Goal: Information Seeking & Learning: Learn about a topic

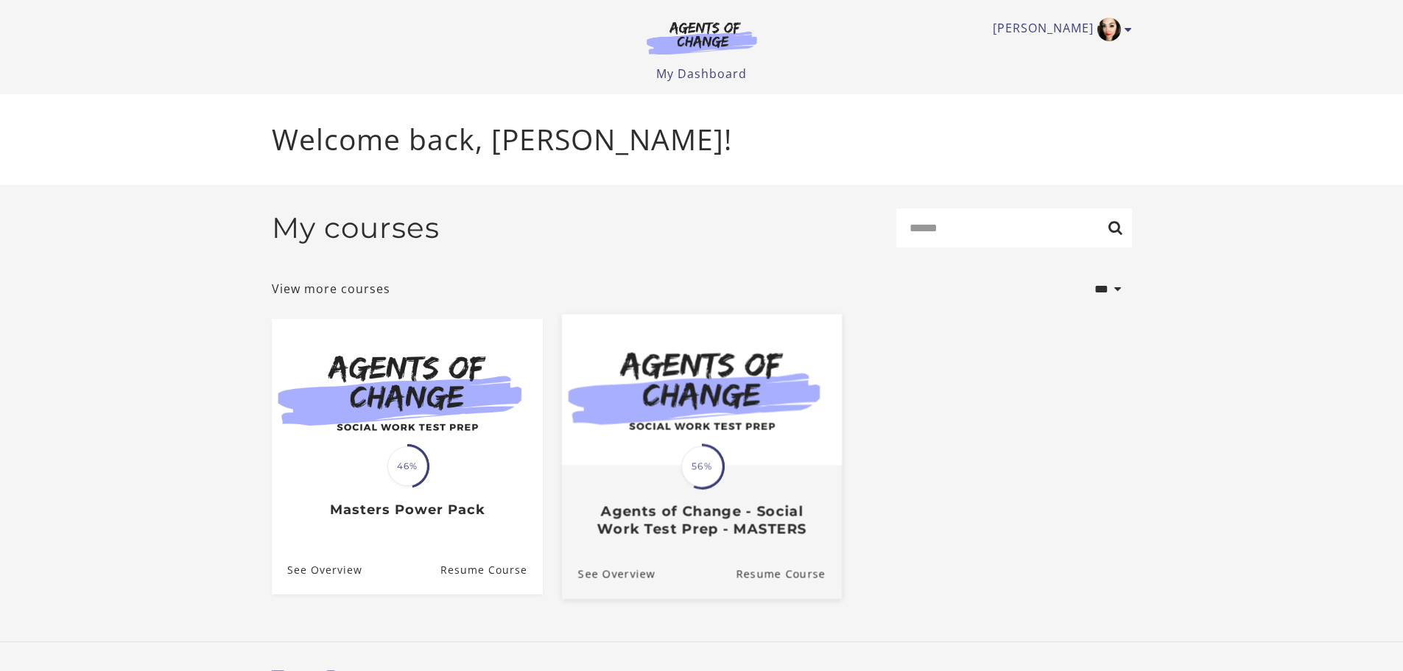
click at [694, 479] on span "56%" at bounding box center [701, 465] width 41 height 41
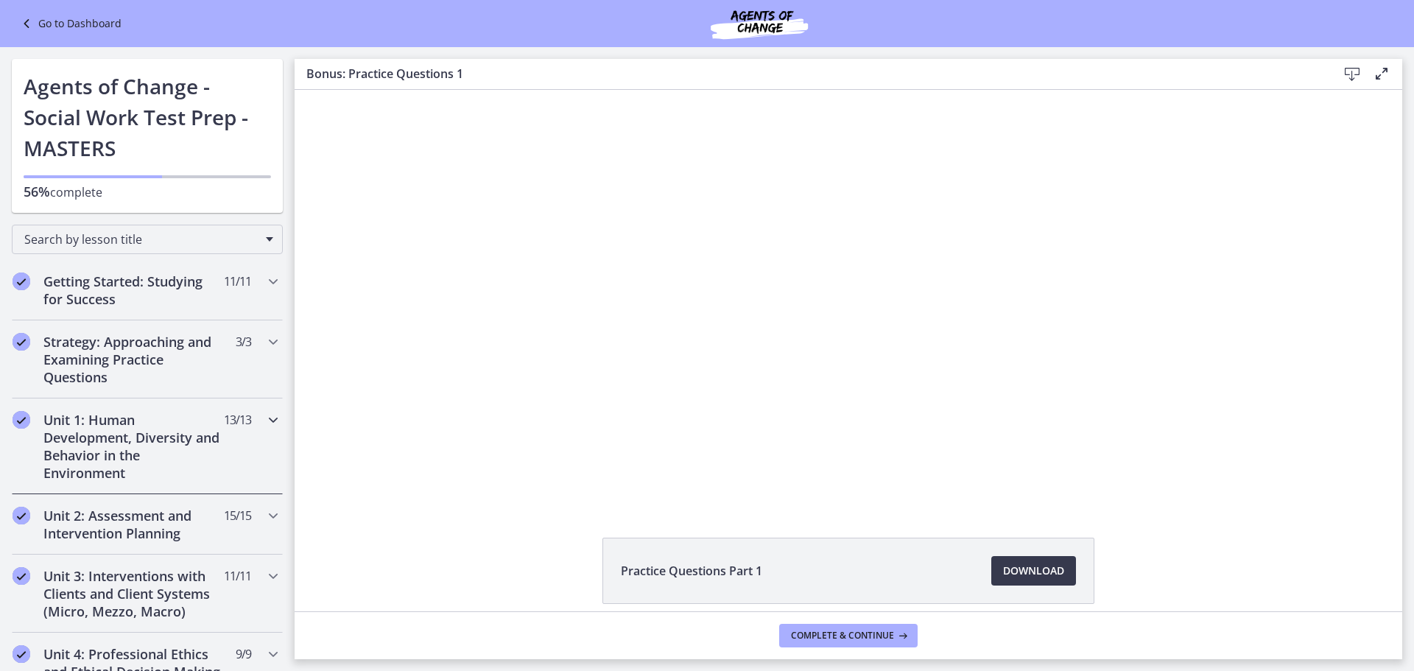
scroll to position [74, 0]
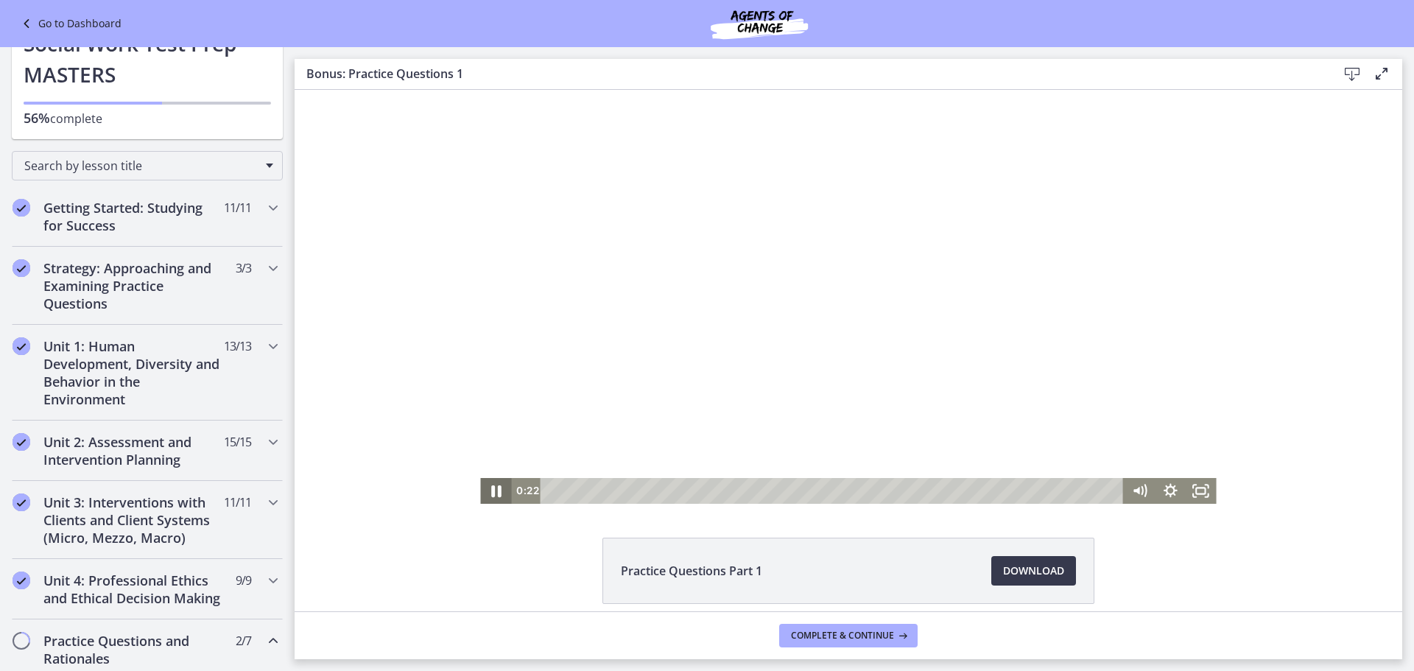
click at [491, 490] on icon "Pause" at bounding box center [496, 491] width 10 height 12
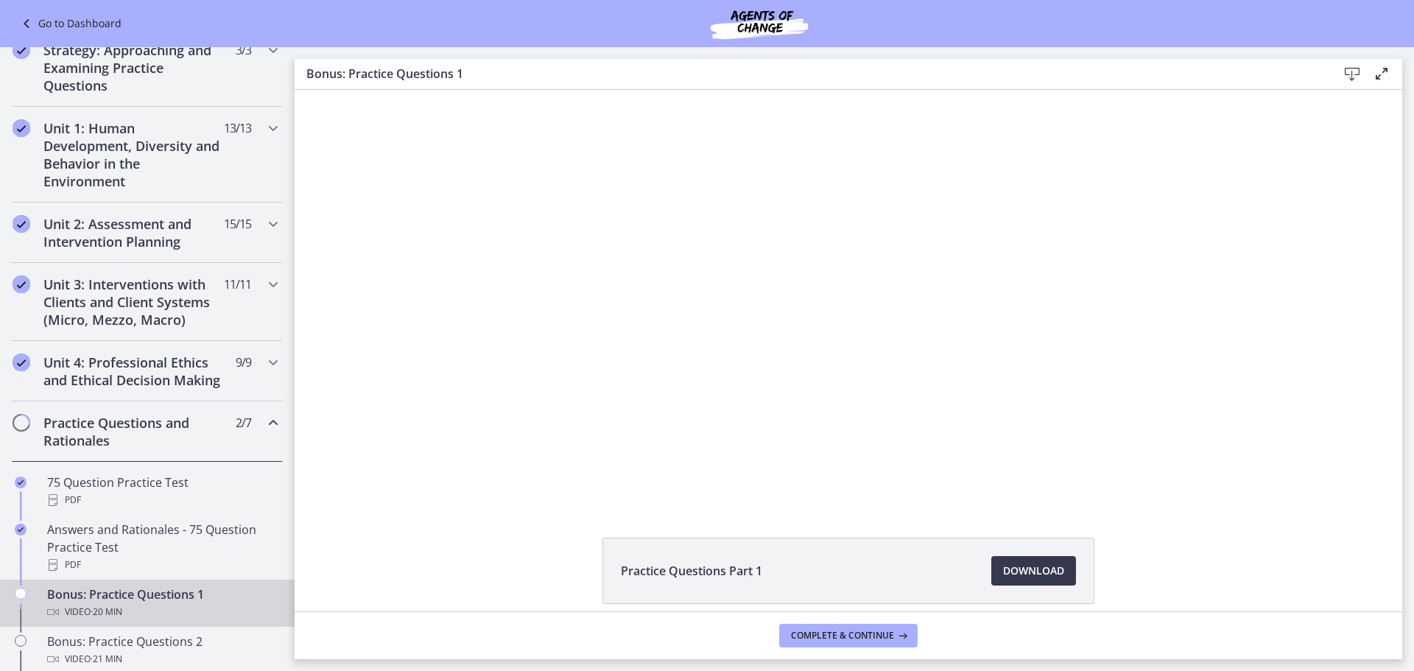
scroll to position [295, 0]
click at [152, 311] on h2 "Unit 3: Interventions with Clients and Client Systems (Micro, Mezzo, Macro)" at bounding box center [133, 298] width 180 height 53
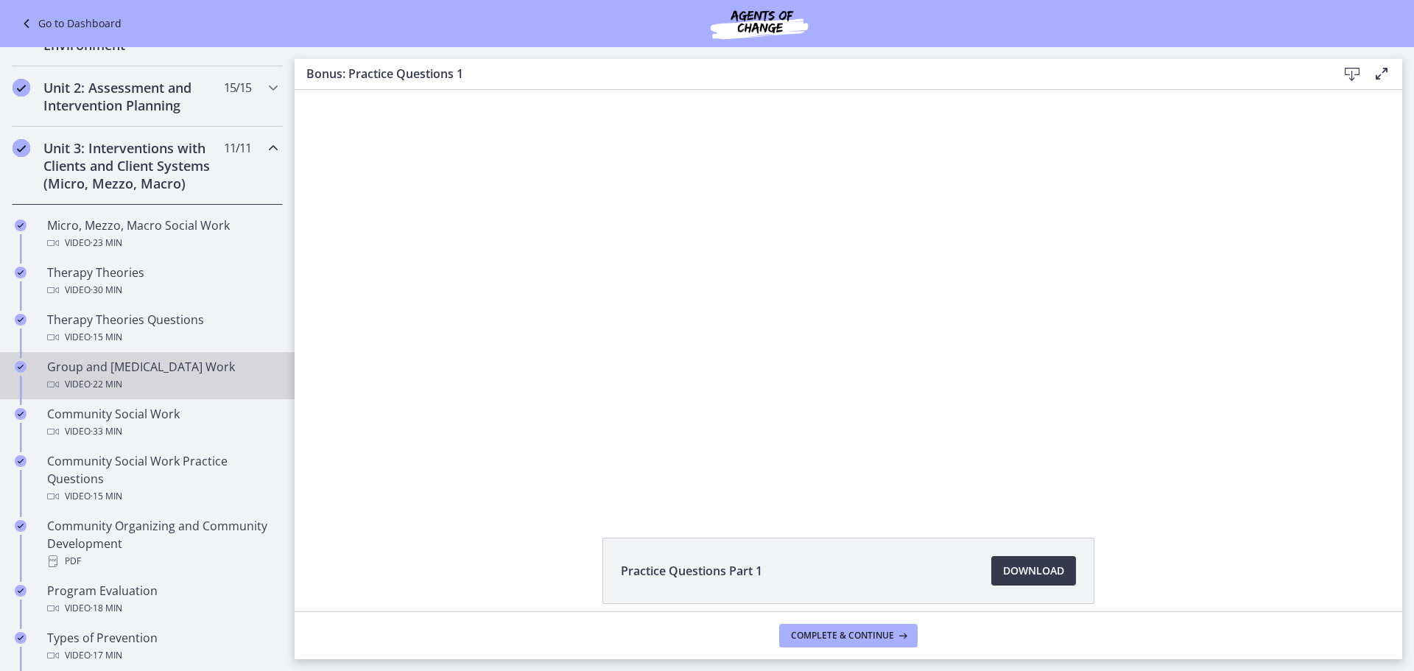
scroll to position [368, 0]
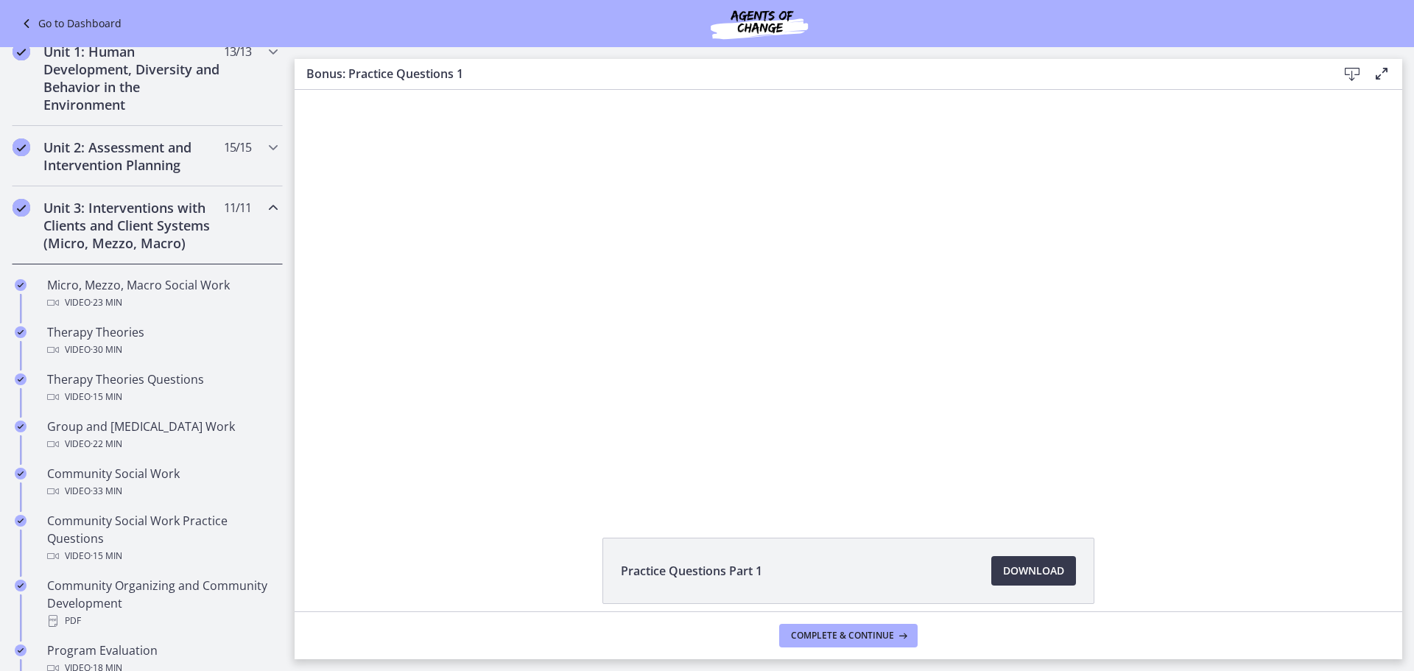
click at [142, 230] on h2 "Unit 3: Interventions with Clients and Client Systems (Micro, Mezzo, Macro)" at bounding box center [133, 225] width 180 height 53
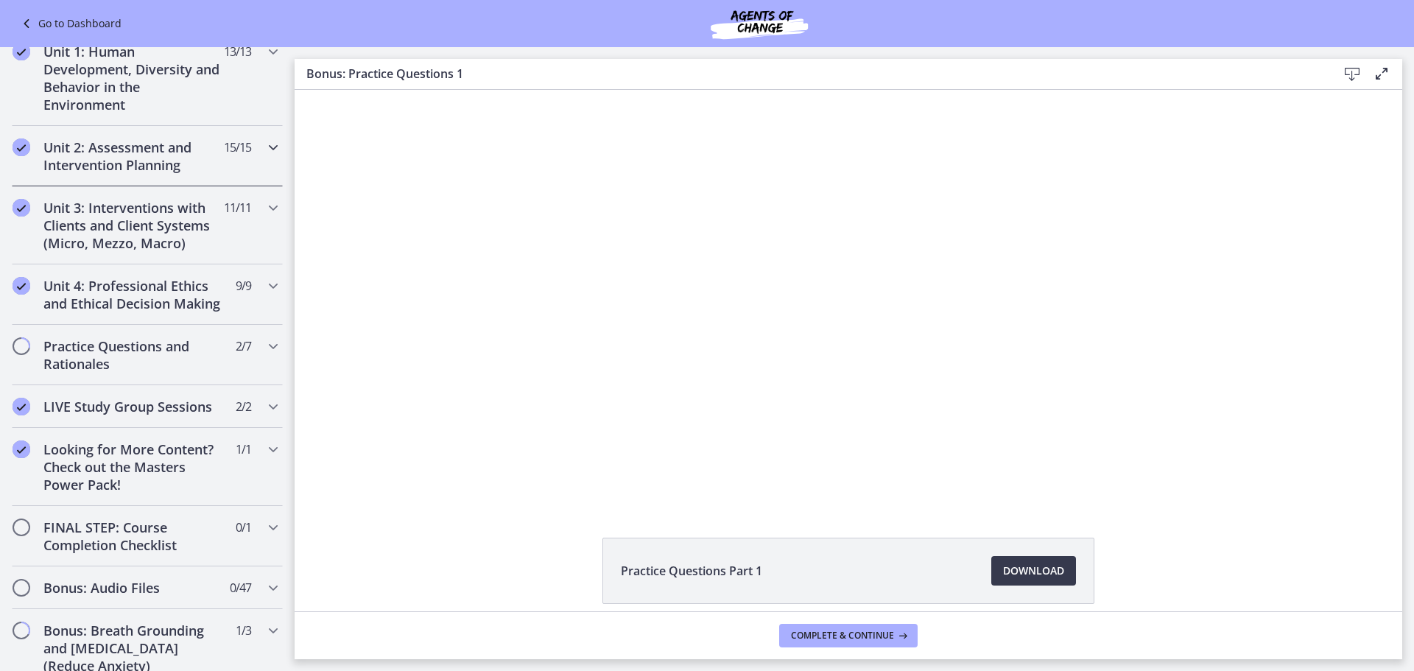
click at [144, 169] on h2 "Unit 2: Assessment and Intervention Planning" at bounding box center [133, 155] width 180 height 35
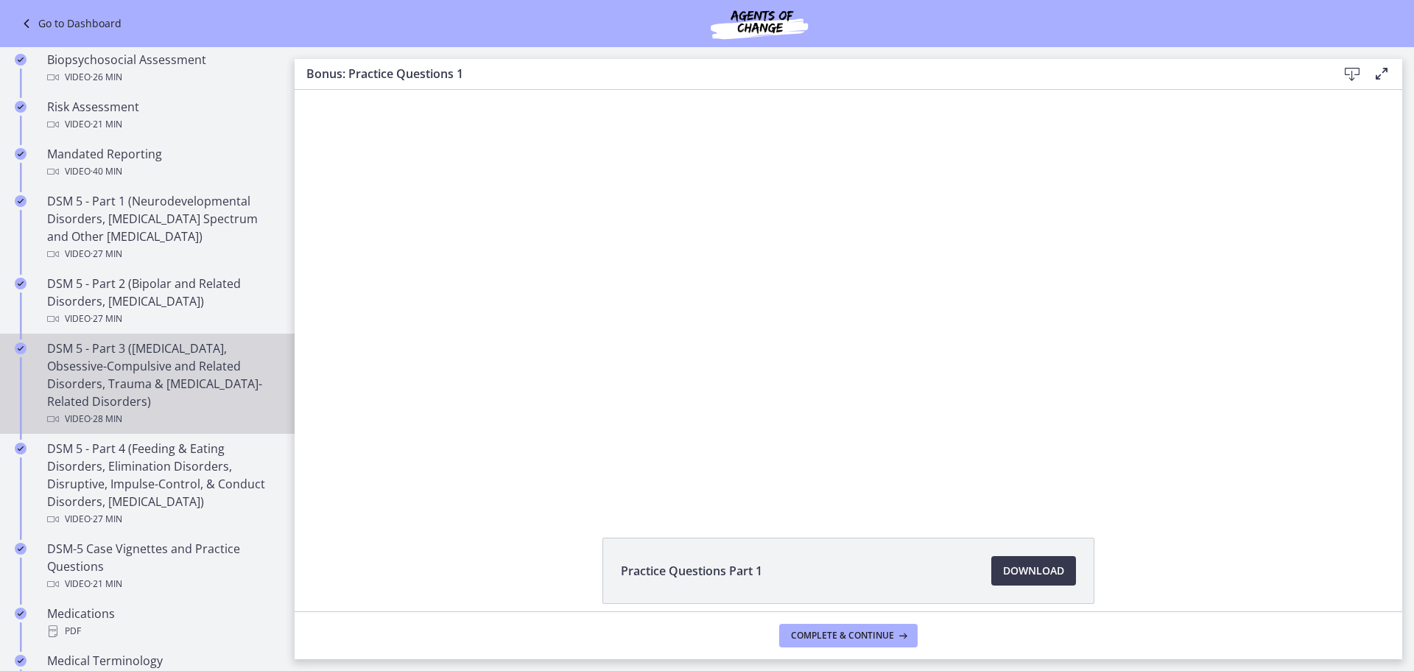
scroll to position [147, 0]
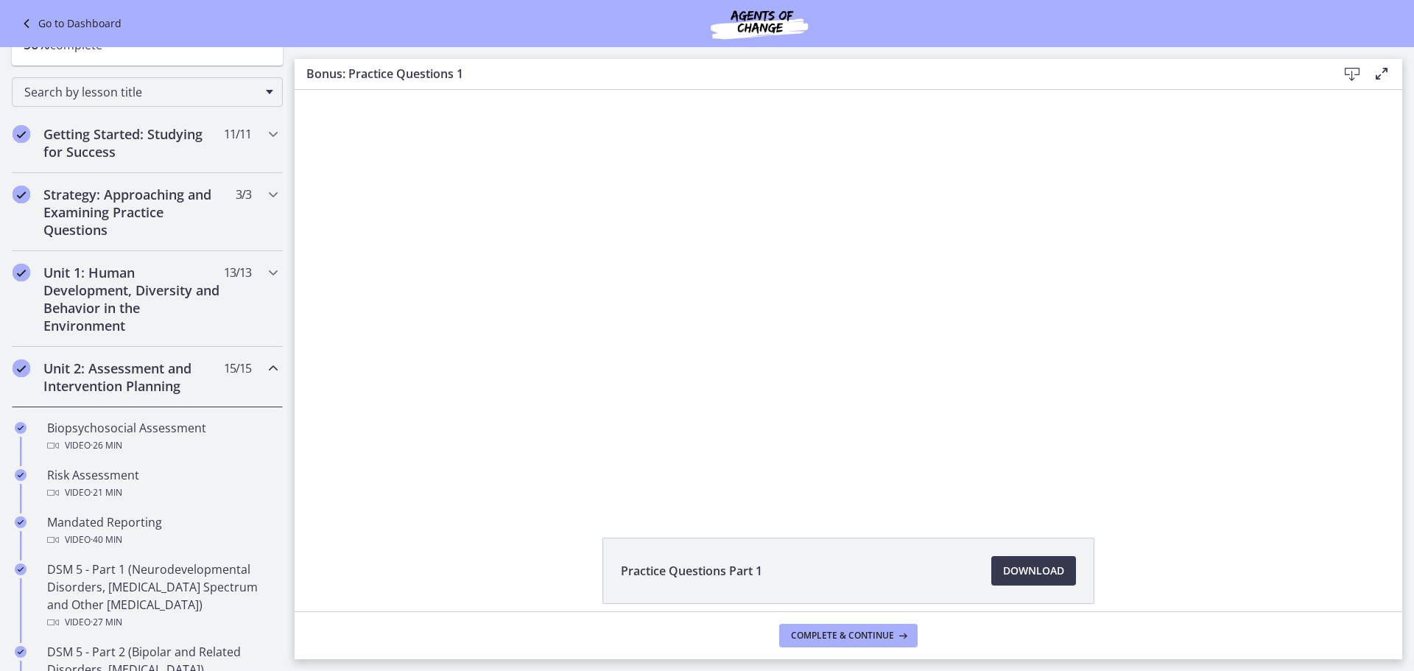
click at [164, 378] on h2 "Unit 2: Assessment and Intervention Planning" at bounding box center [133, 376] width 180 height 35
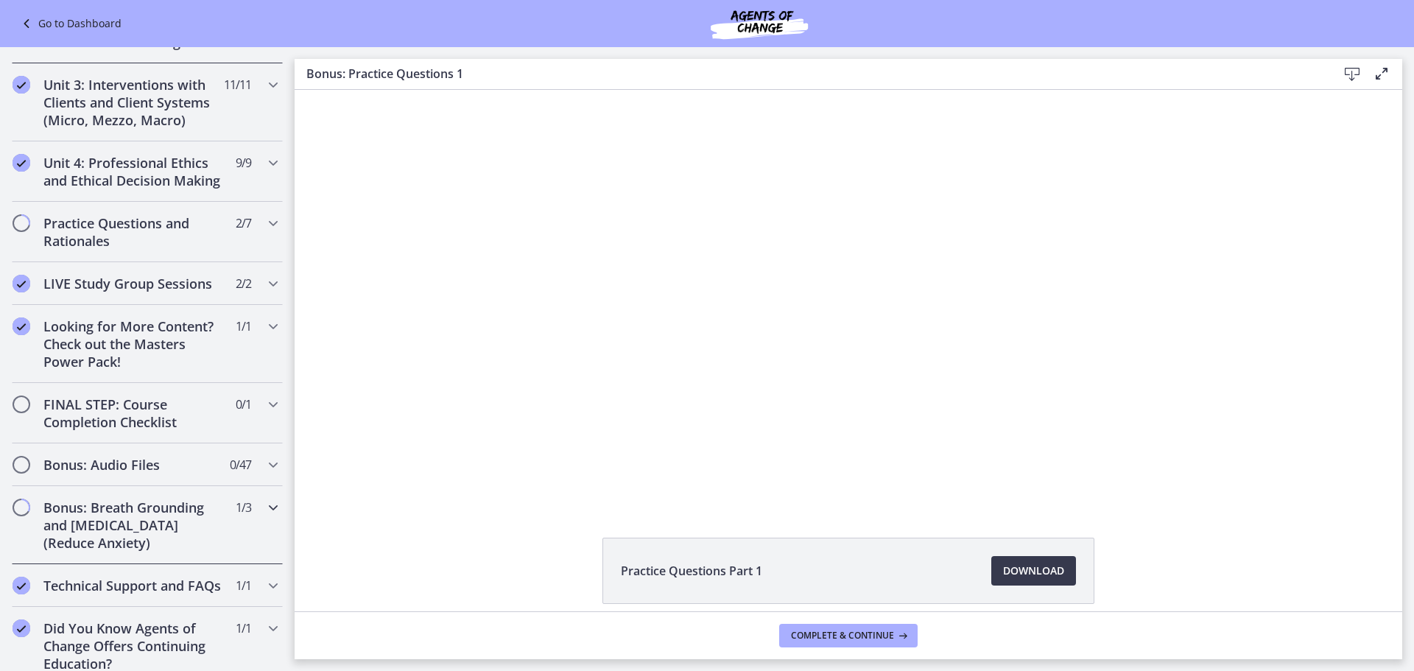
scroll to position [515, 0]
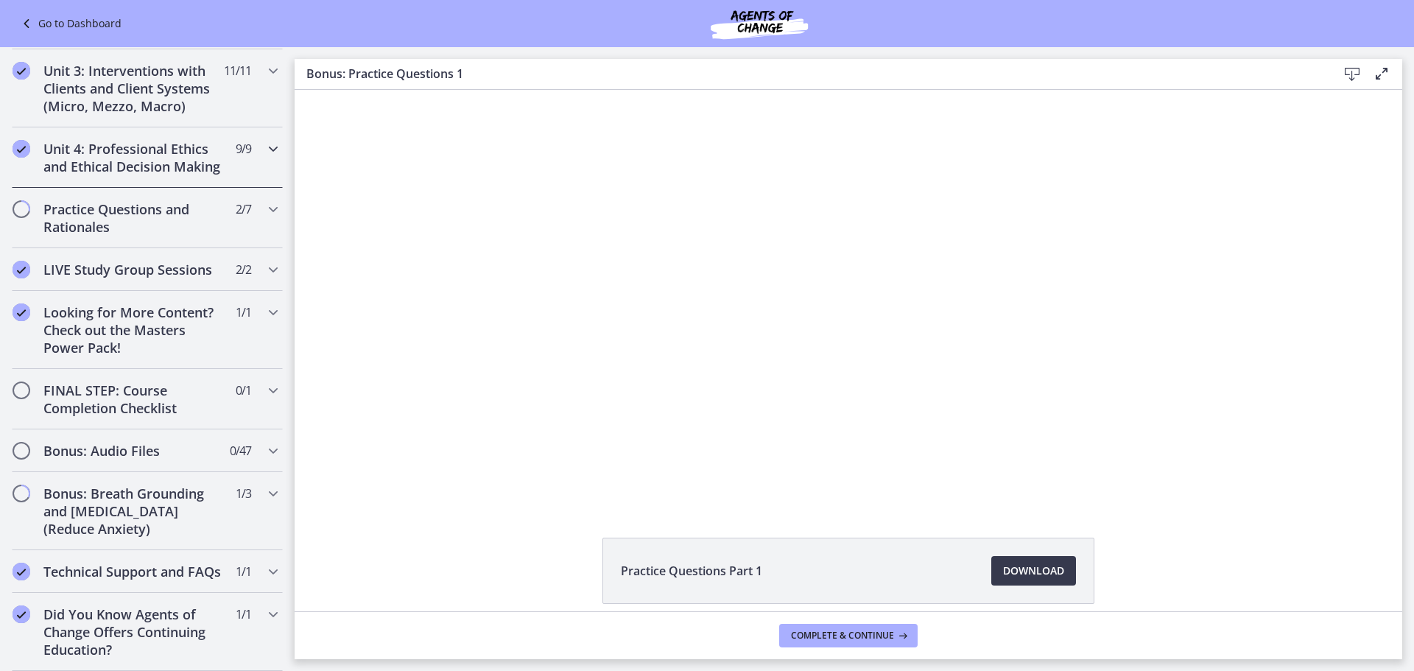
click at [148, 157] on h2 "Unit 4: Professional Ethics and Ethical Decision Making" at bounding box center [133, 157] width 180 height 35
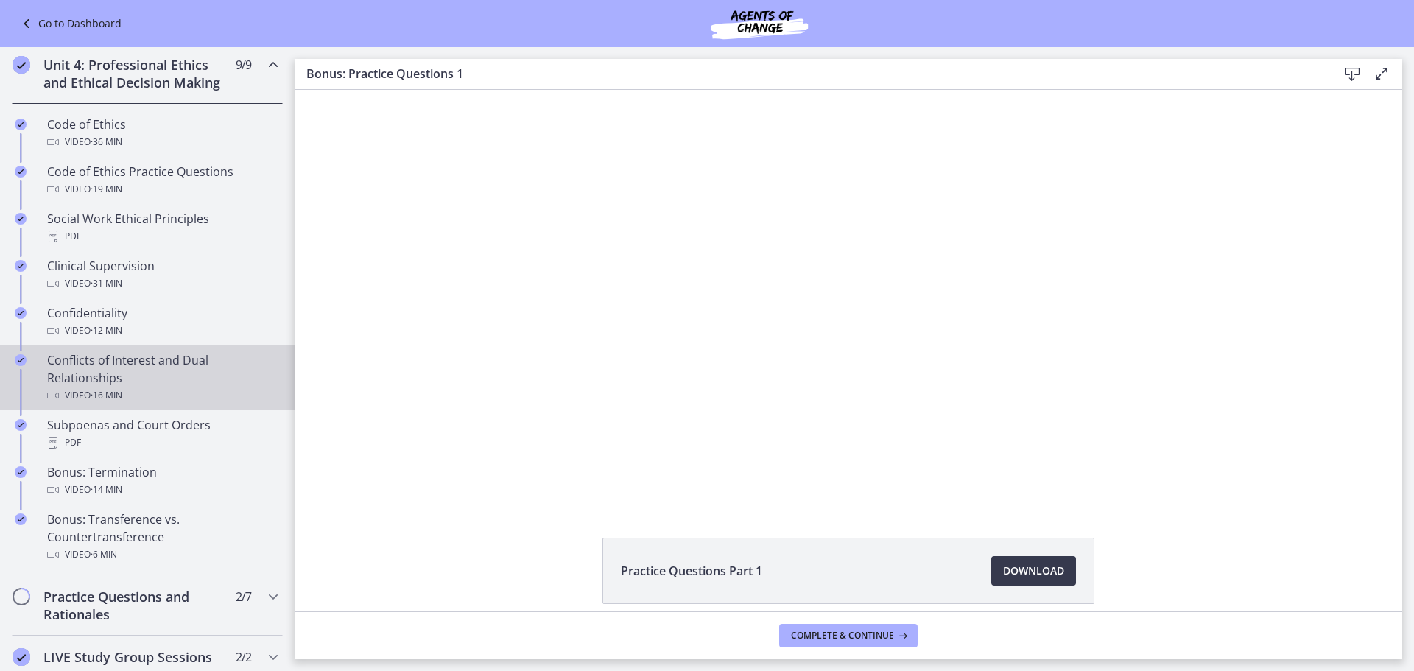
scroll to position [663, 0]
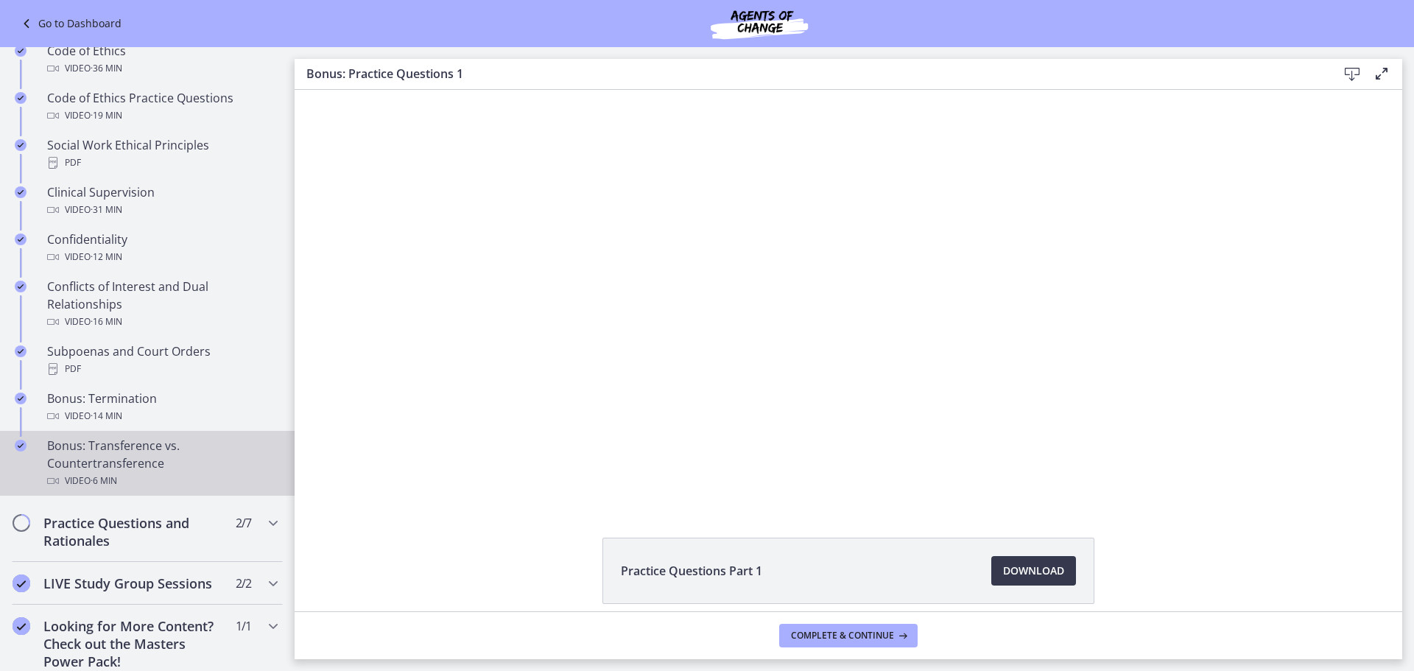
click at [159, 482] on div "Bonus: Transference vs. Countertransference Video · 6 min" at bounding box center [162, 463] width 230 height 53
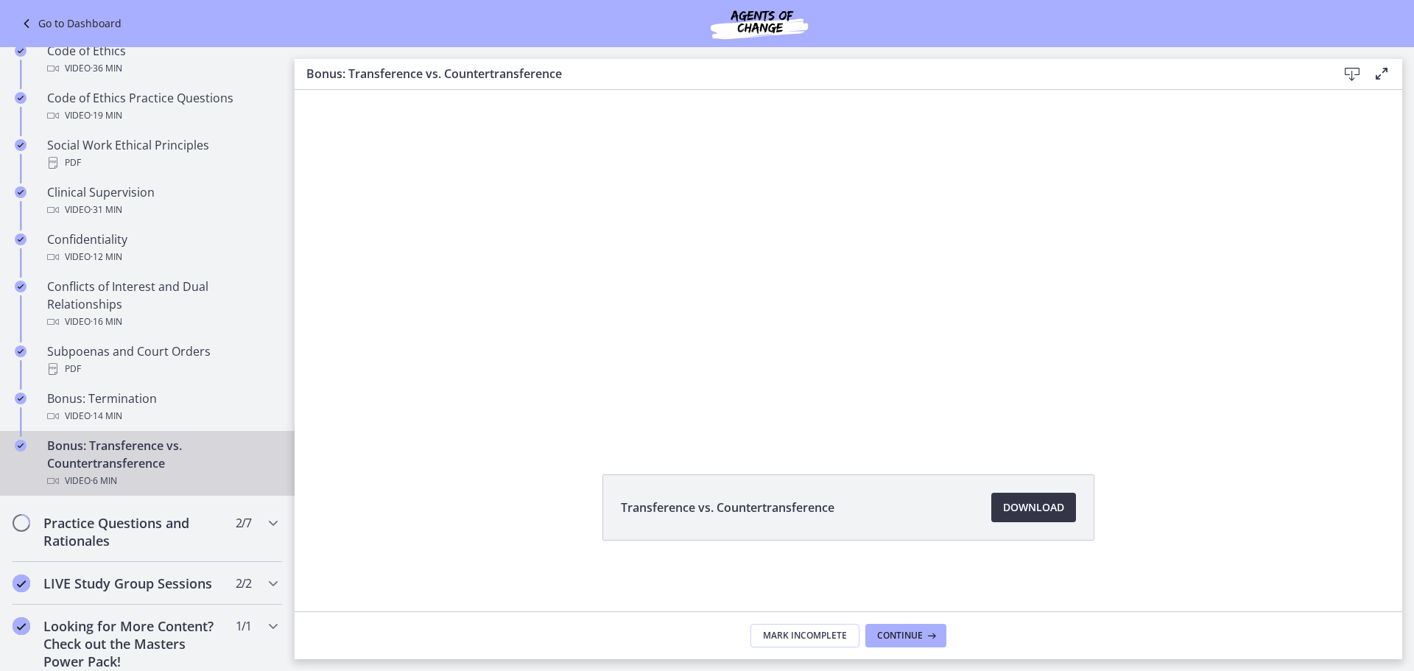
click at [1031, 496] on link "Download Opens in a new window" at bounding box center [1033, 507] width 85 height 29
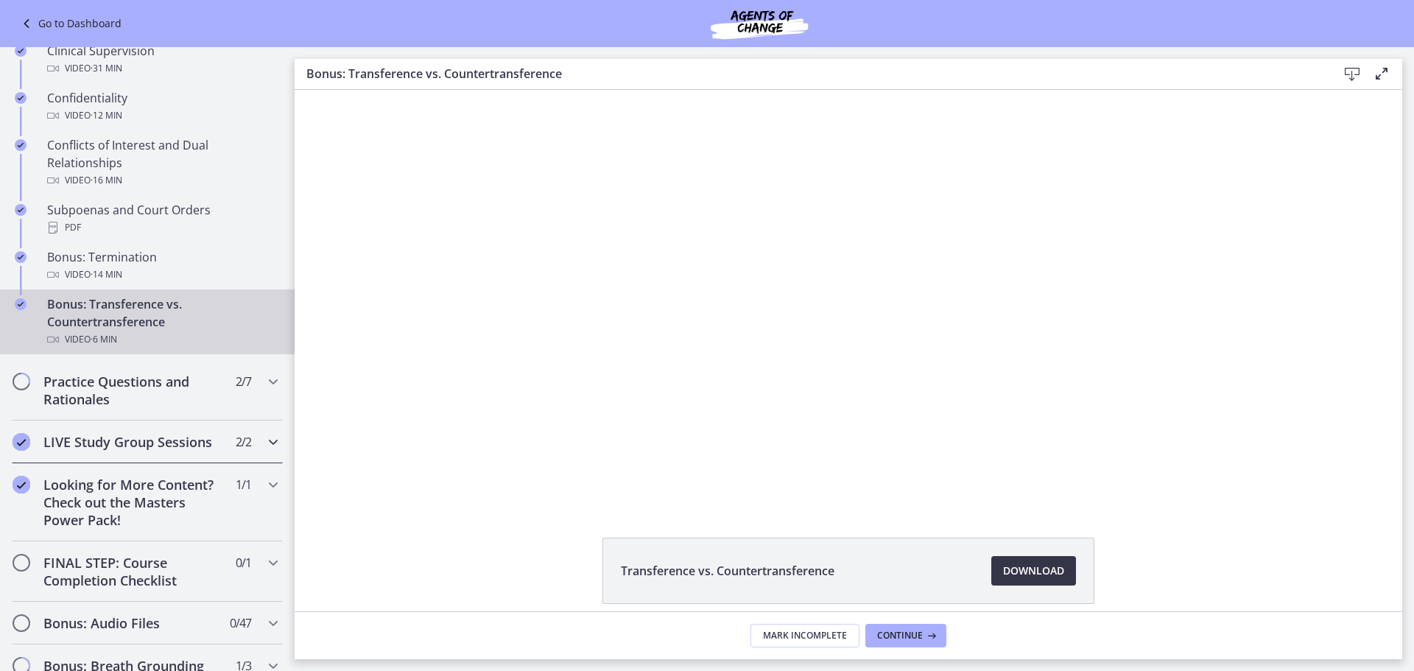
scroll to position [810, 0]
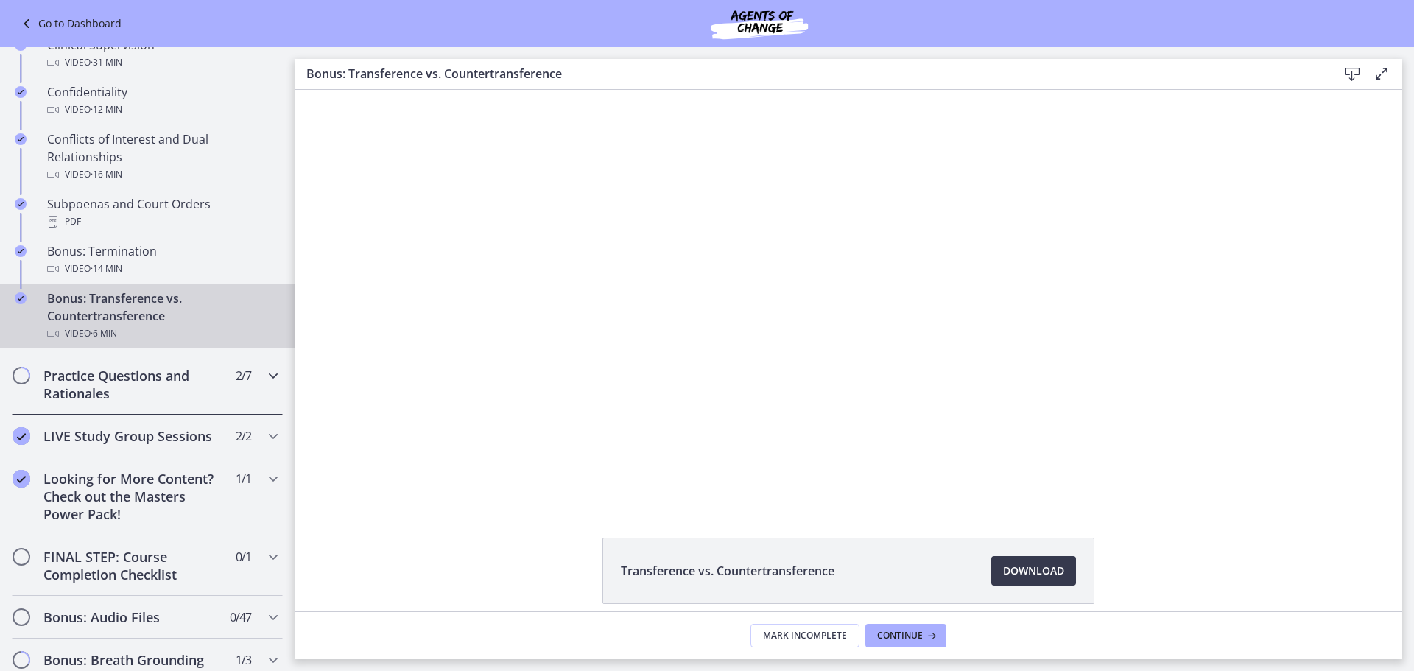
click at [162, 402] on h2 "Practice Questions and Rationales" at bounding box center [133, 384] width 180 height 35
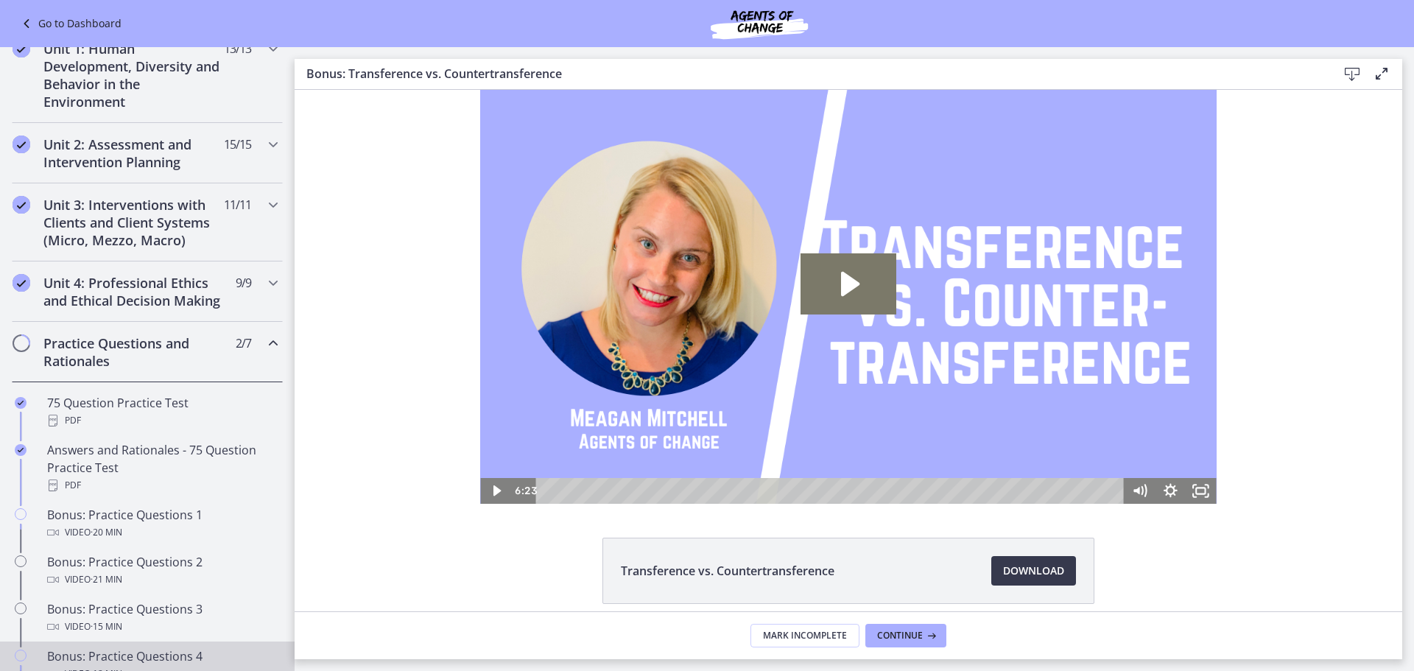
scroll to position [368, 0]
click at [264, 284] on icon "Chapters" at bounding box center [273, 286] width 18 height 18
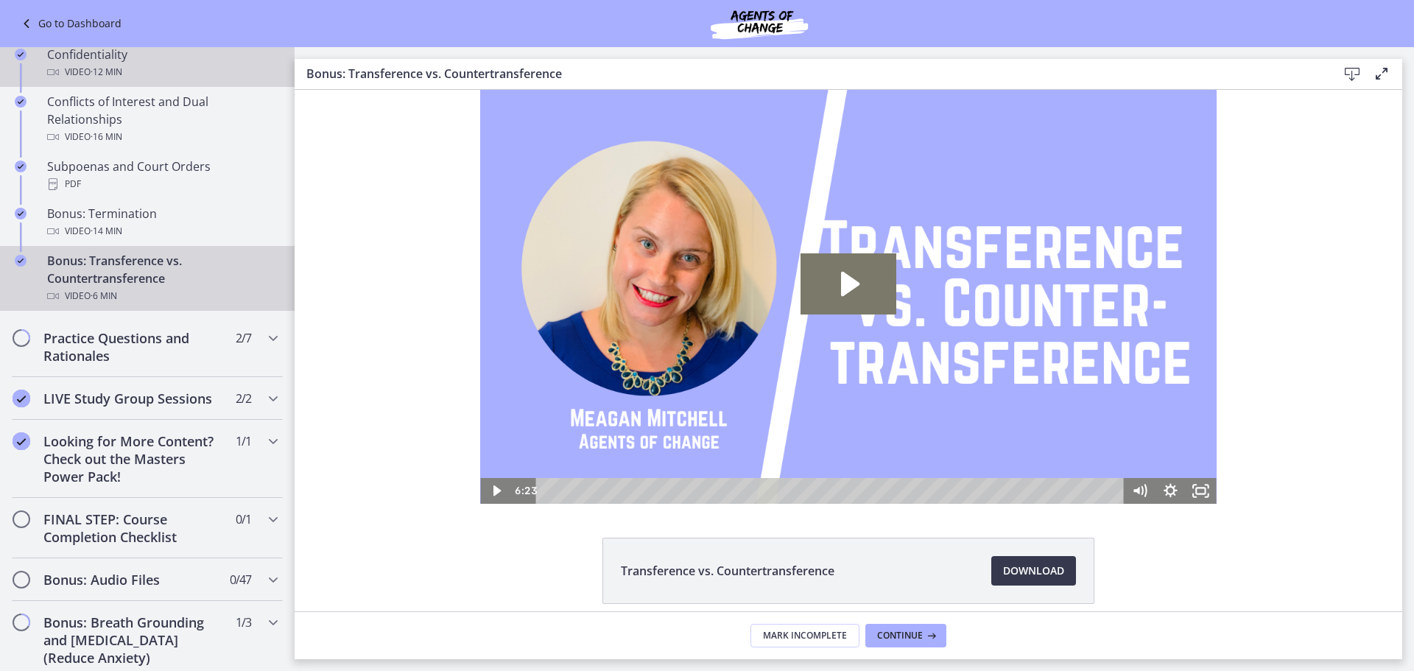
scroll to position [884, 0]
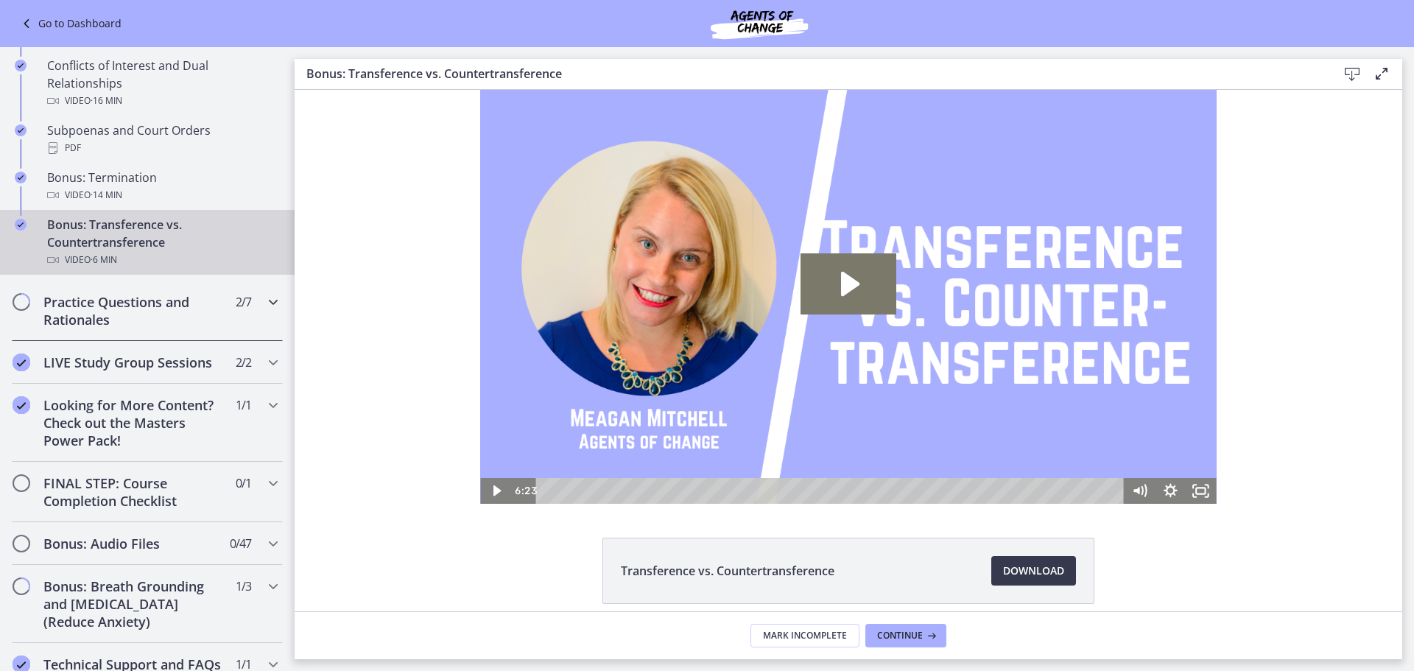
click at [149, 328] on h2 "Practice Questions and Rationales" at bounding box center [133, 310] width 180 height 35
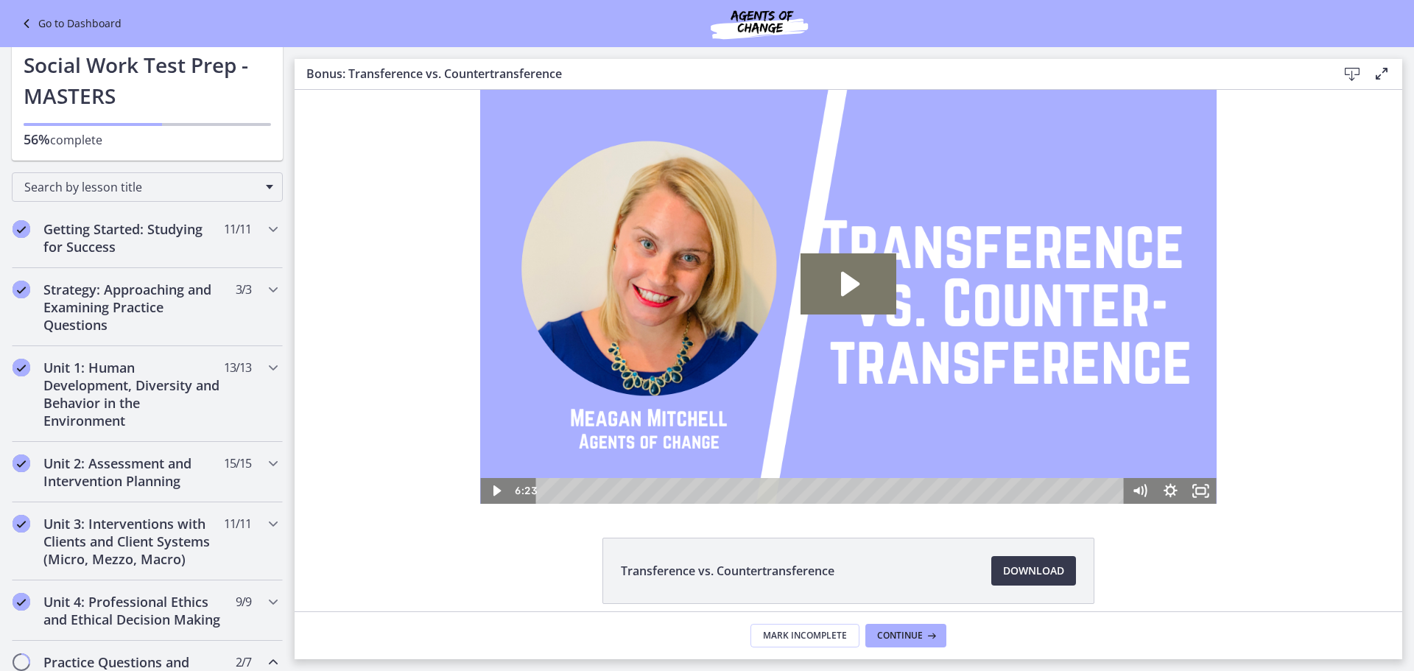
scroll to position [0, 0]
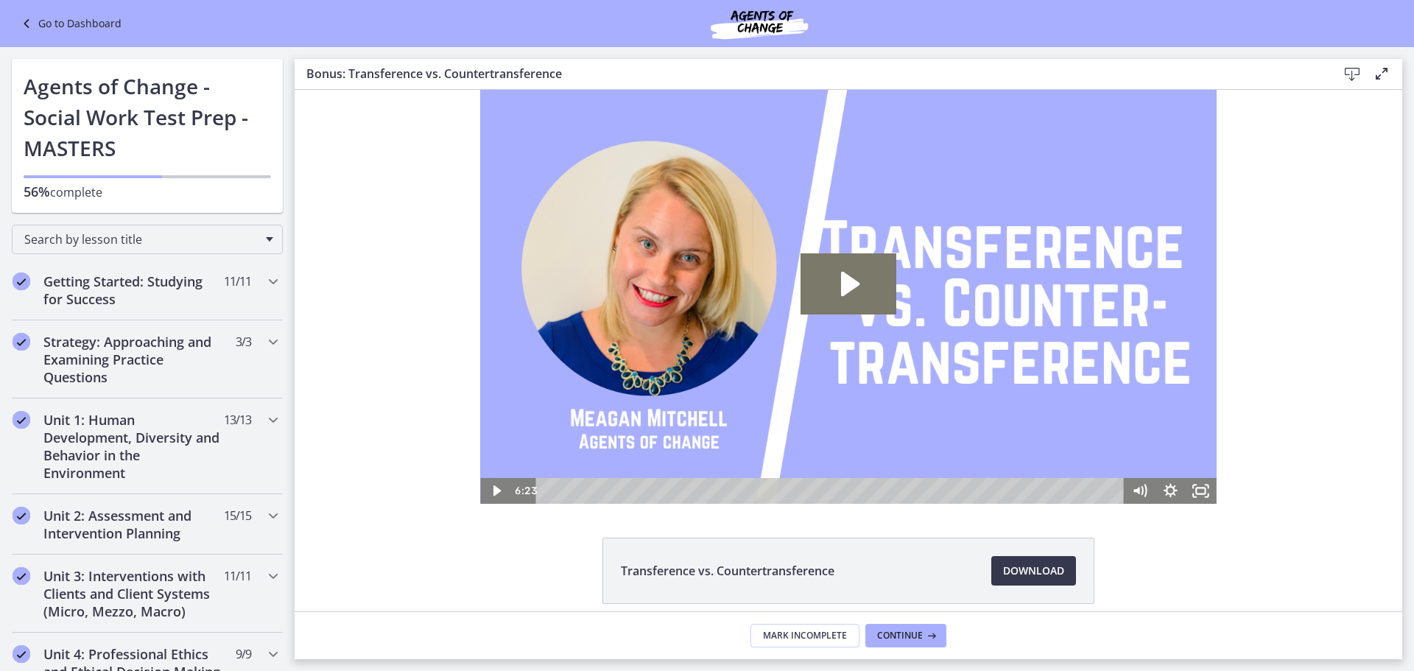
click at [105, 20] on link "Go to Dashboard" at bounding box center [70, 24] width 104 height 18
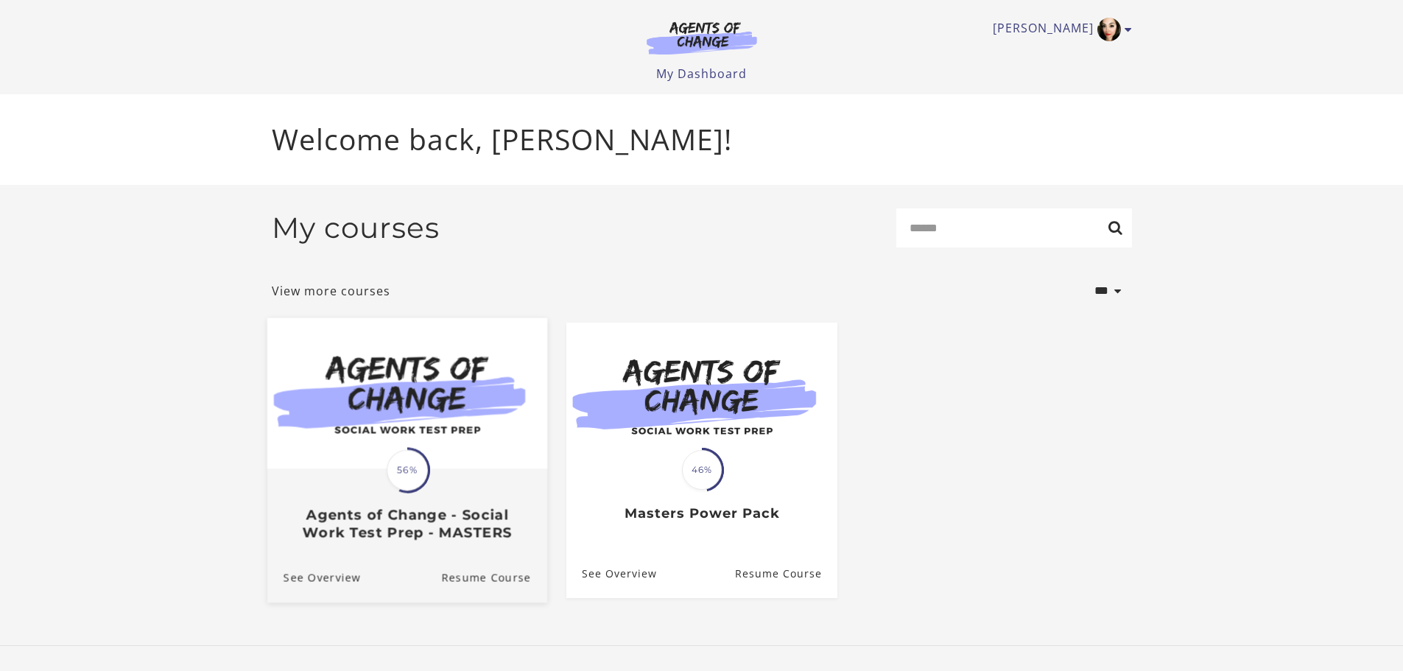
click at [409, 477] on span "56%" at bounding box center [407, 469] width 41 height 41
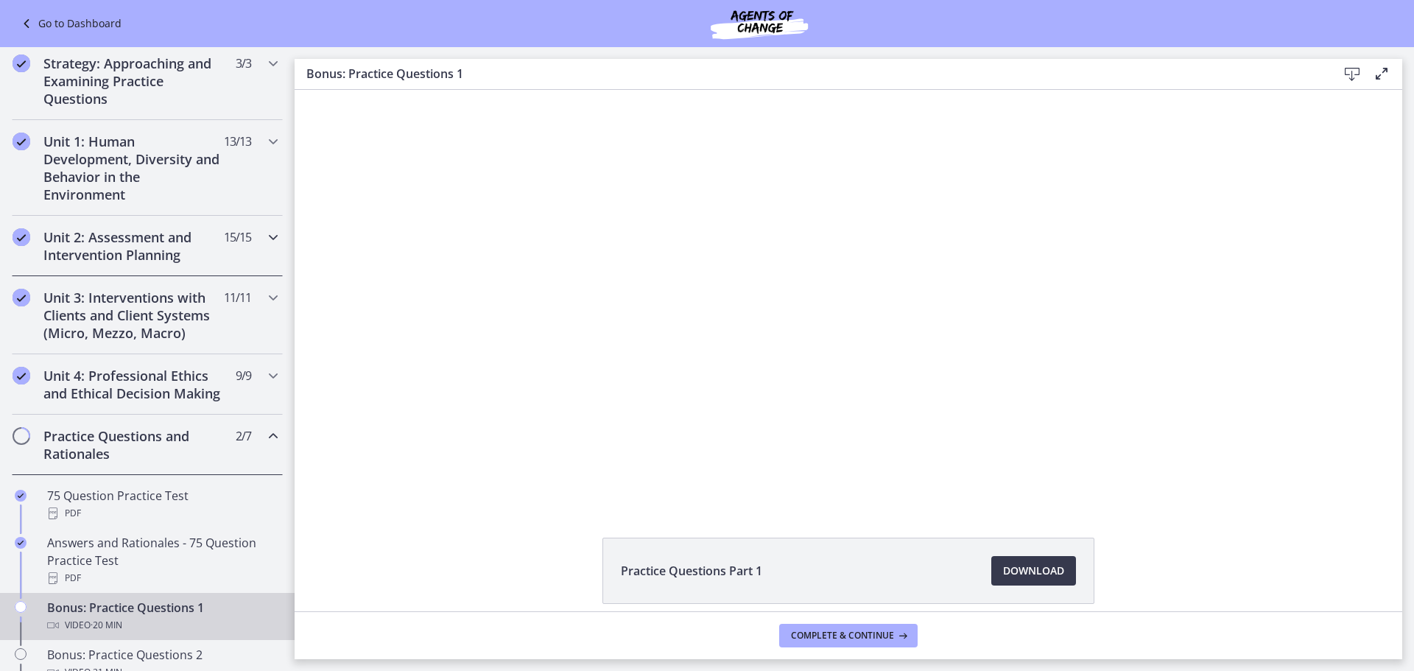
scroll to position [295, 0]
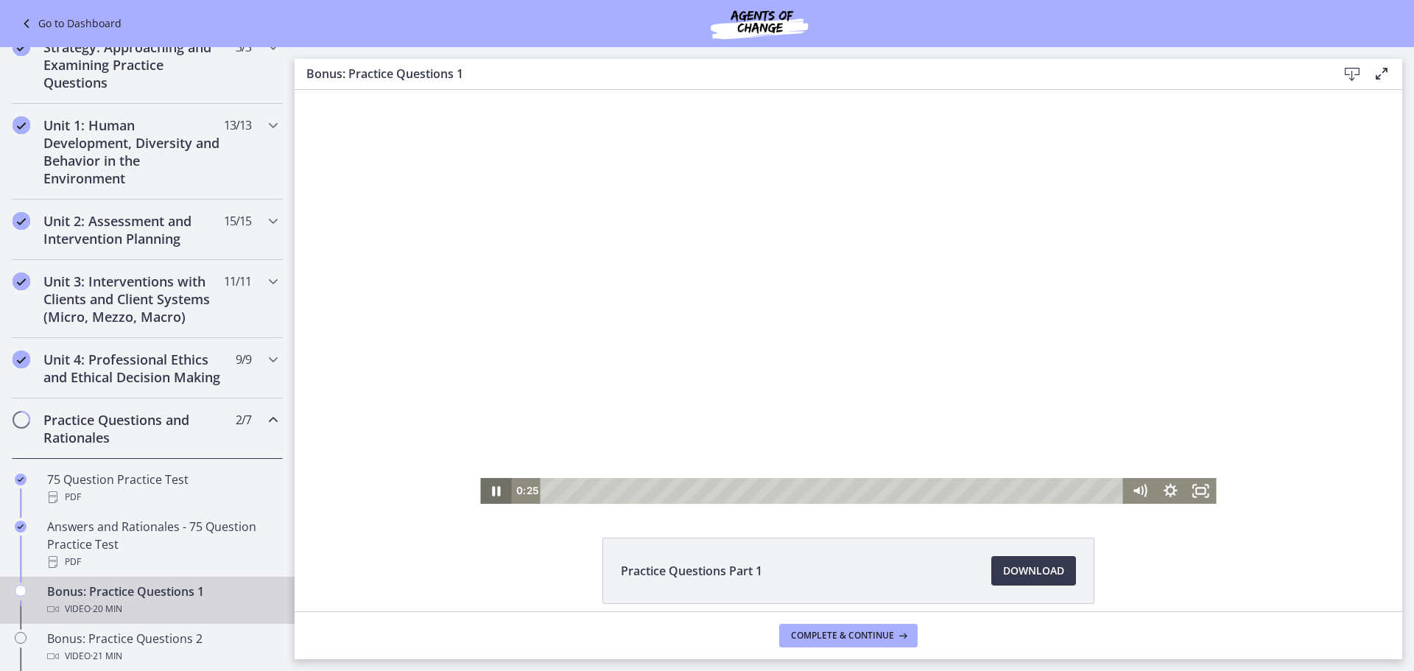
click at [493, 496] on icon "Pause" at bounding box center [495, 491] width 31 height 26
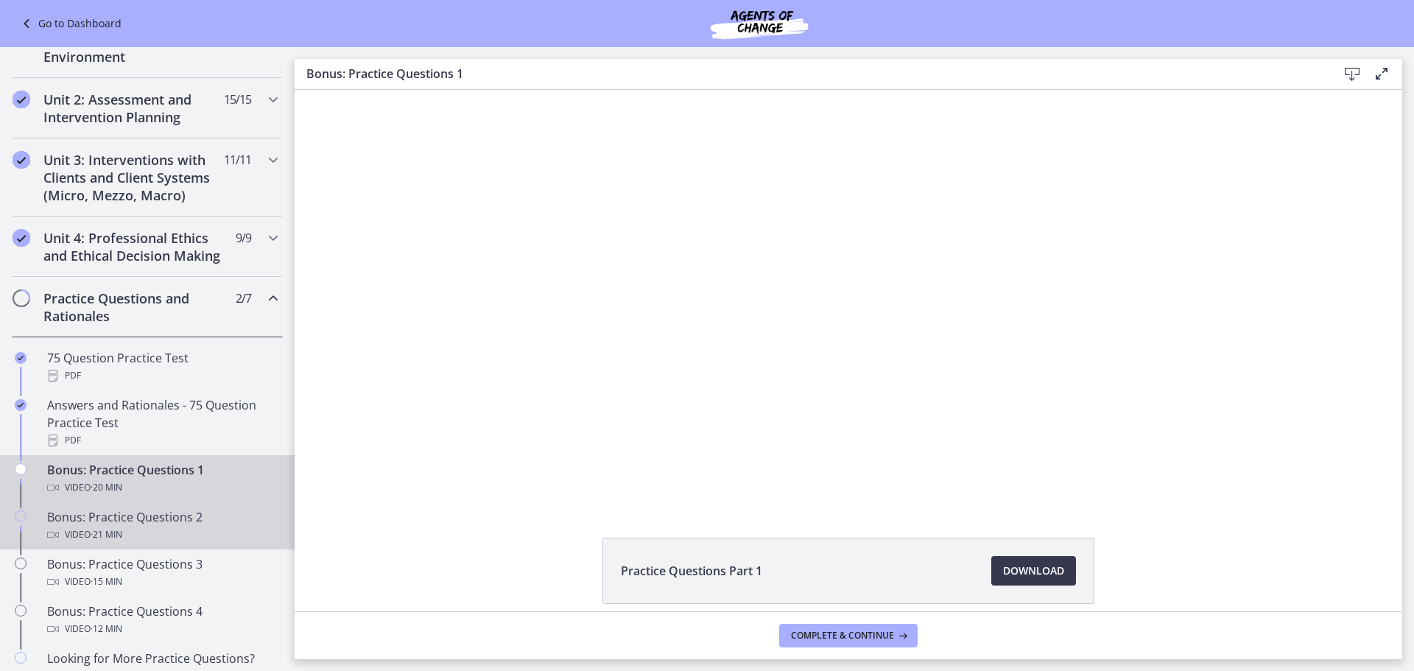
scroll to position [442, 0]
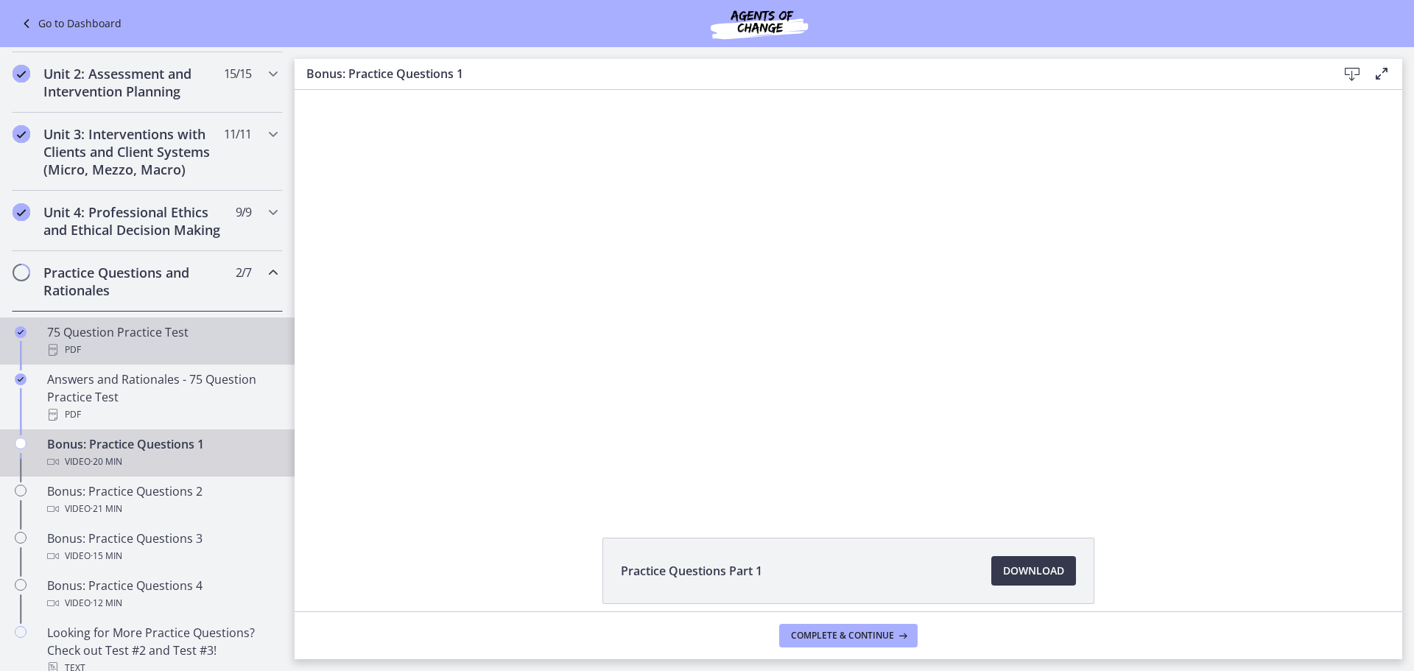
click at [177, 352] on div "75 Question Practice Test PDF" at bounding box center [162, 340] width 230 height 35
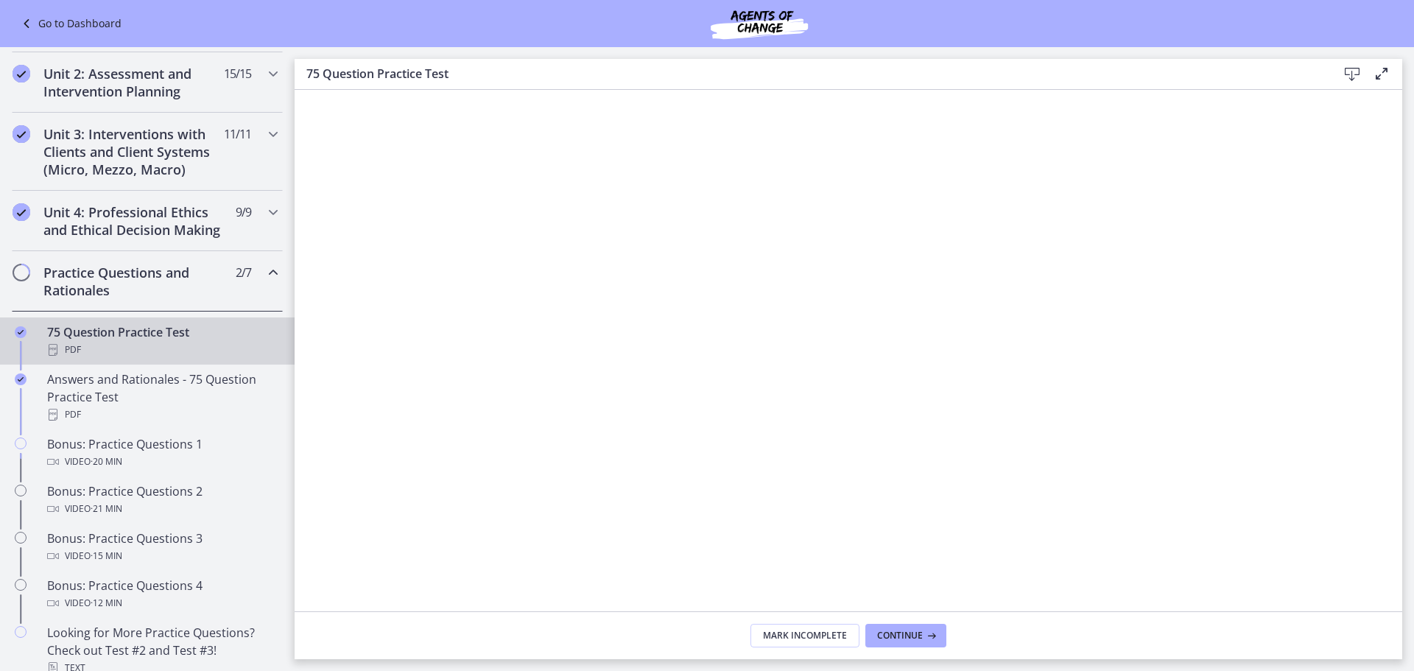
click at [1350, 74] on icon at bounding box center [1352, 75] width 18 height 18
drag, startPoint x: 81, startPoint y: 18, endPoint x: 106, endPoint y: 20, distance: 25.1
click at [81, 18] on link "Go to Dashboard" at bounding box center [70, 24] width 104 height 18
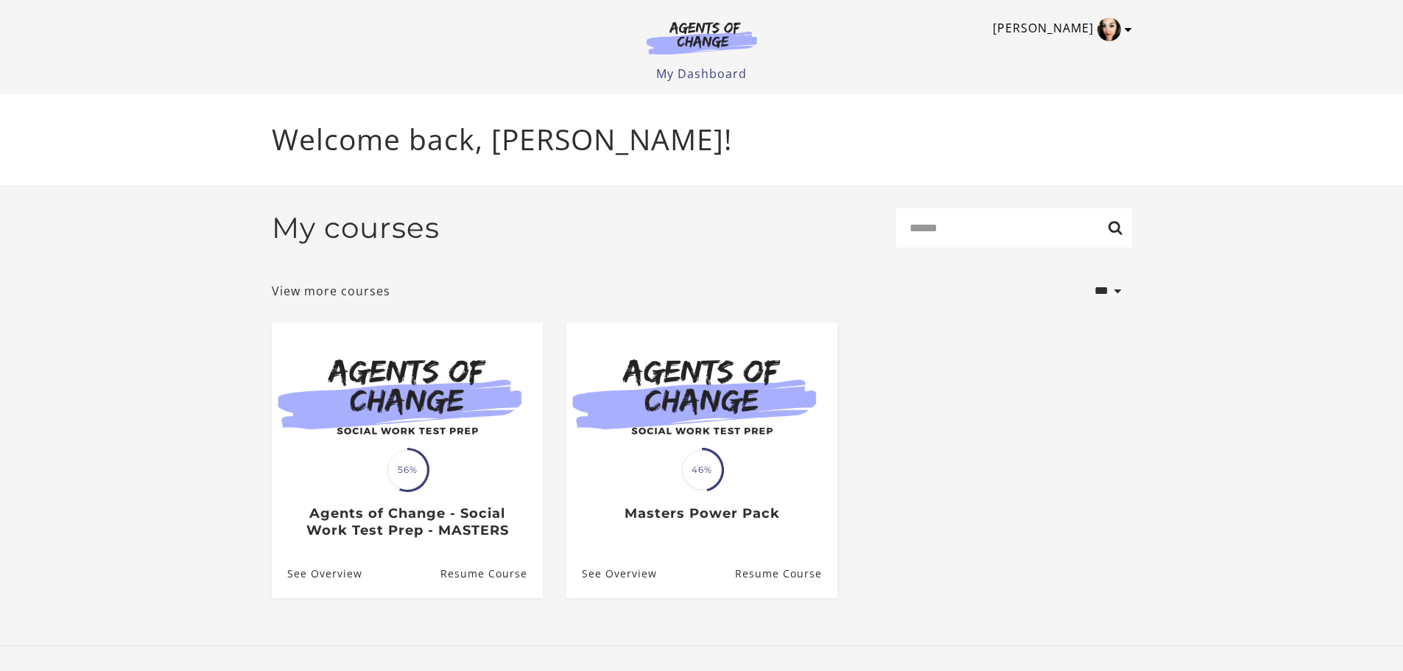
click at [1057, 27] on link "[PERSON_NAME]" at bounding box center [1058, 30] width 132 height 24
click at [1054, 56] on link "My Account" at bounding box center [1071, 53] width 130 height 25
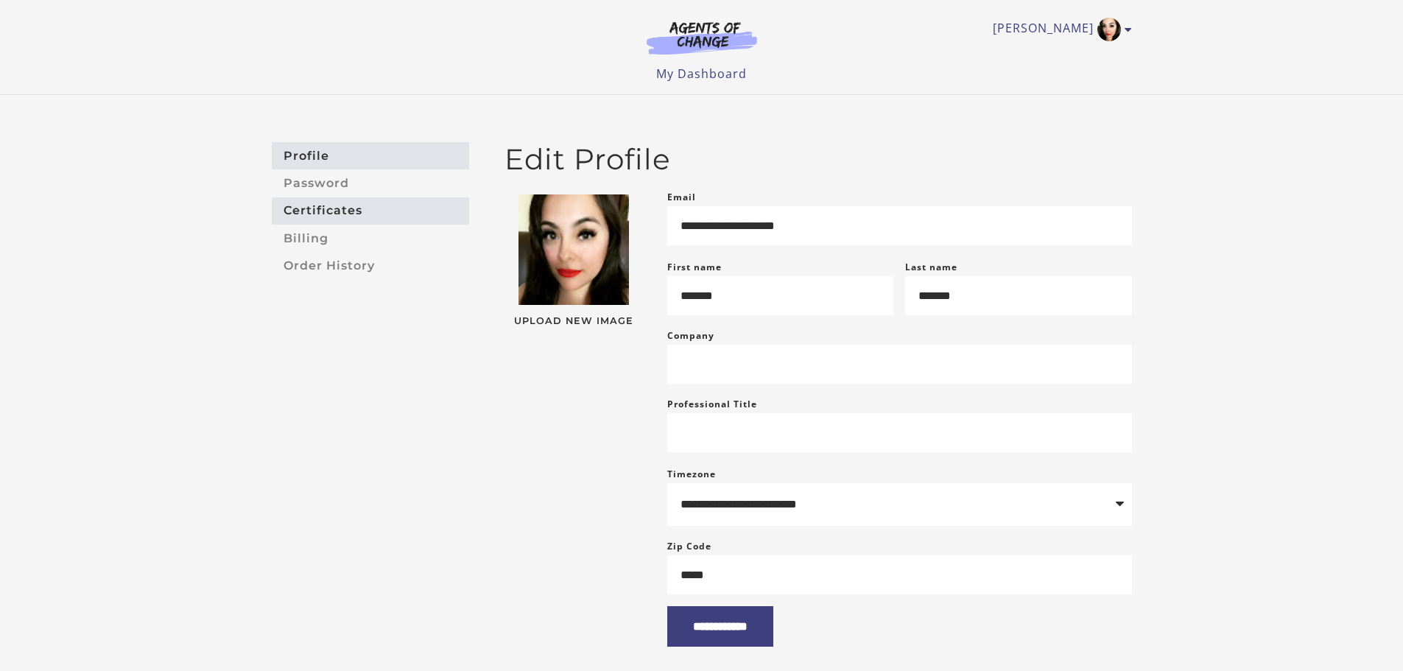
click at [339, 218] on link "Certificates" at bounding box center [370, 210] width 197 height 27
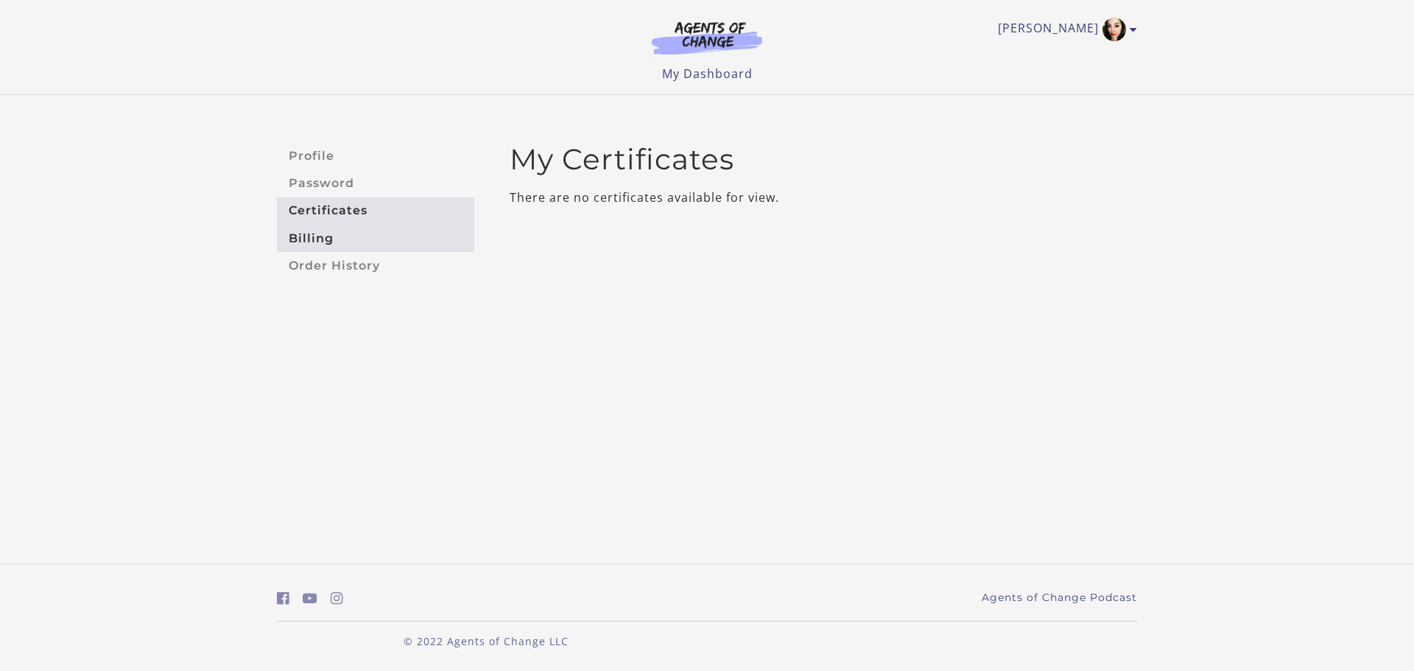
click at [306, 236] on link "Billing" at bounding box center [375, 238] width 197 height 27
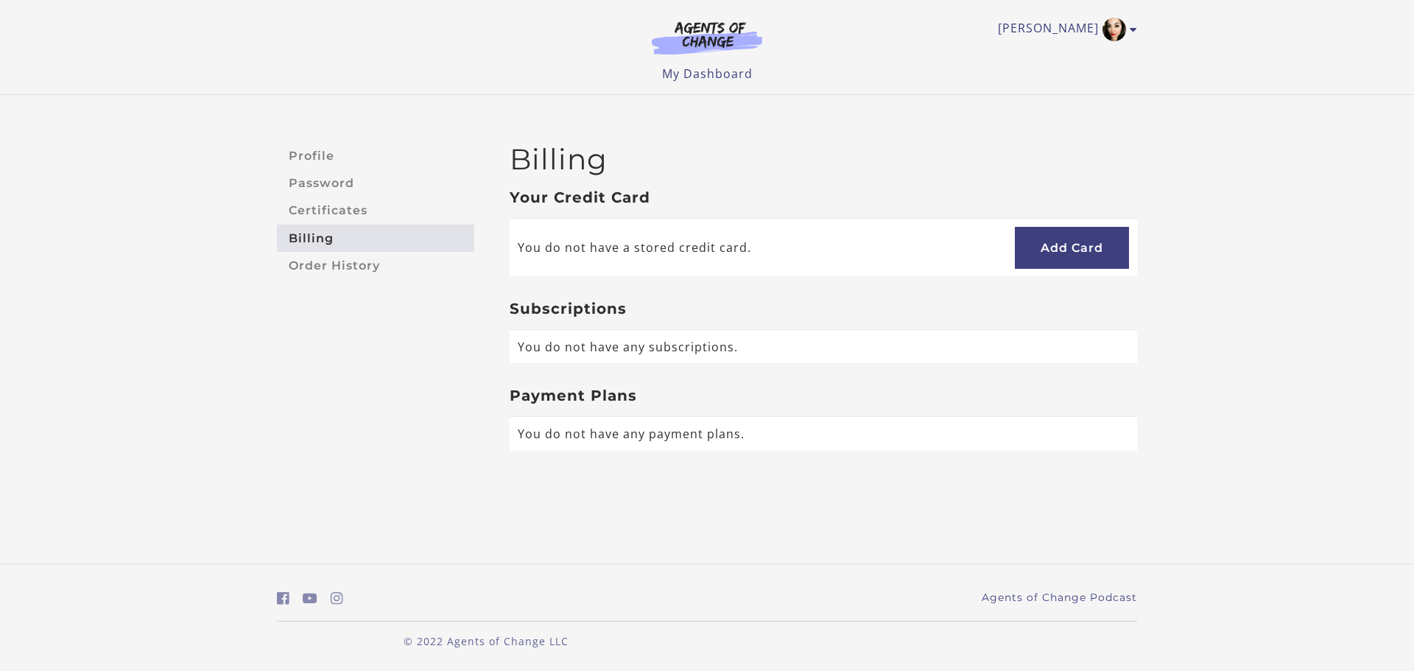
click at [334, 271] on link "Order History" at bounding box center [375, 265] width 197 height 27
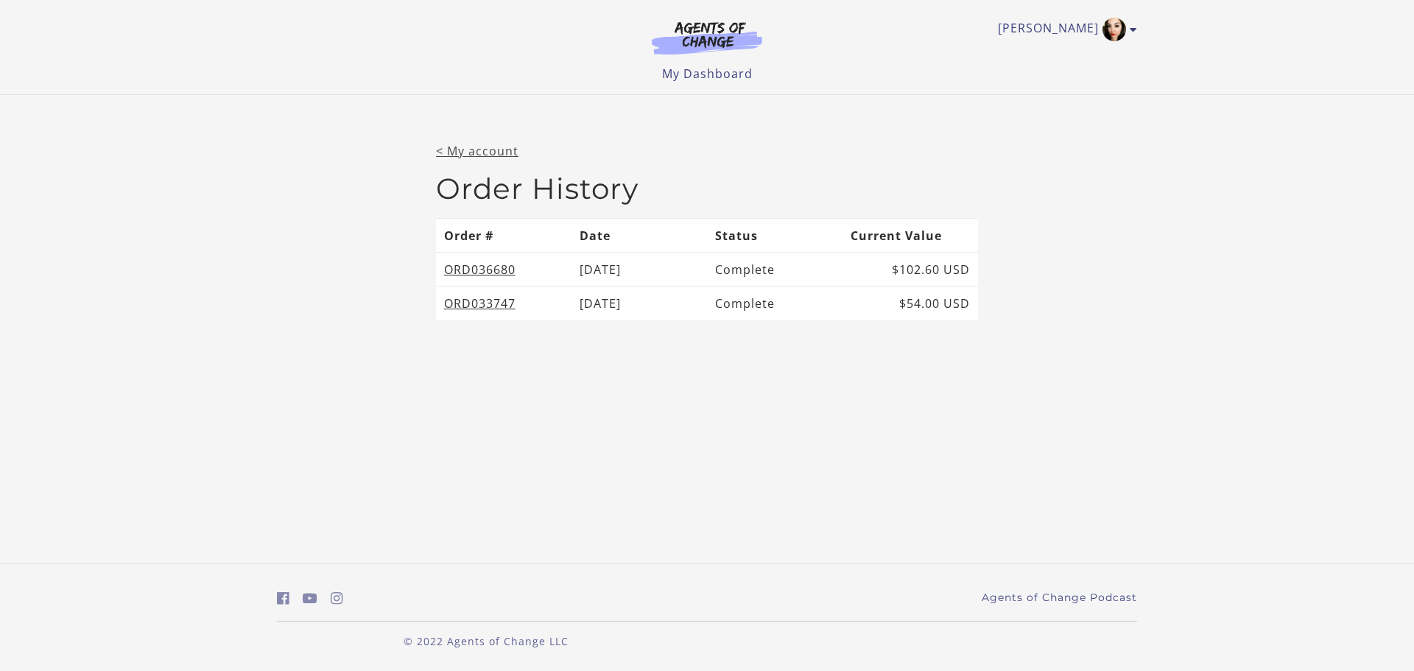
click at [487, 149] on link "< My account" at bounding box center [477, 151] width 82 height 16
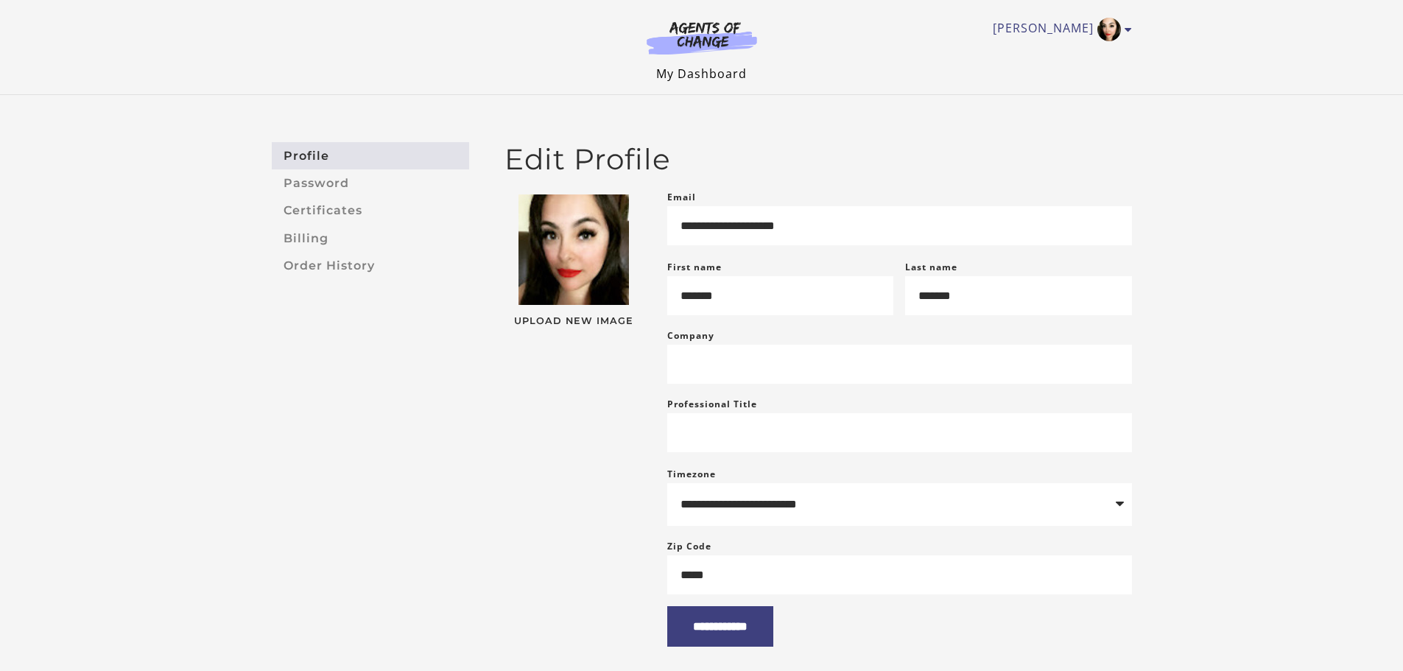
click at [708, 74] on link "My Dashboard" at bounding box center [701, 74] width 91 height 16
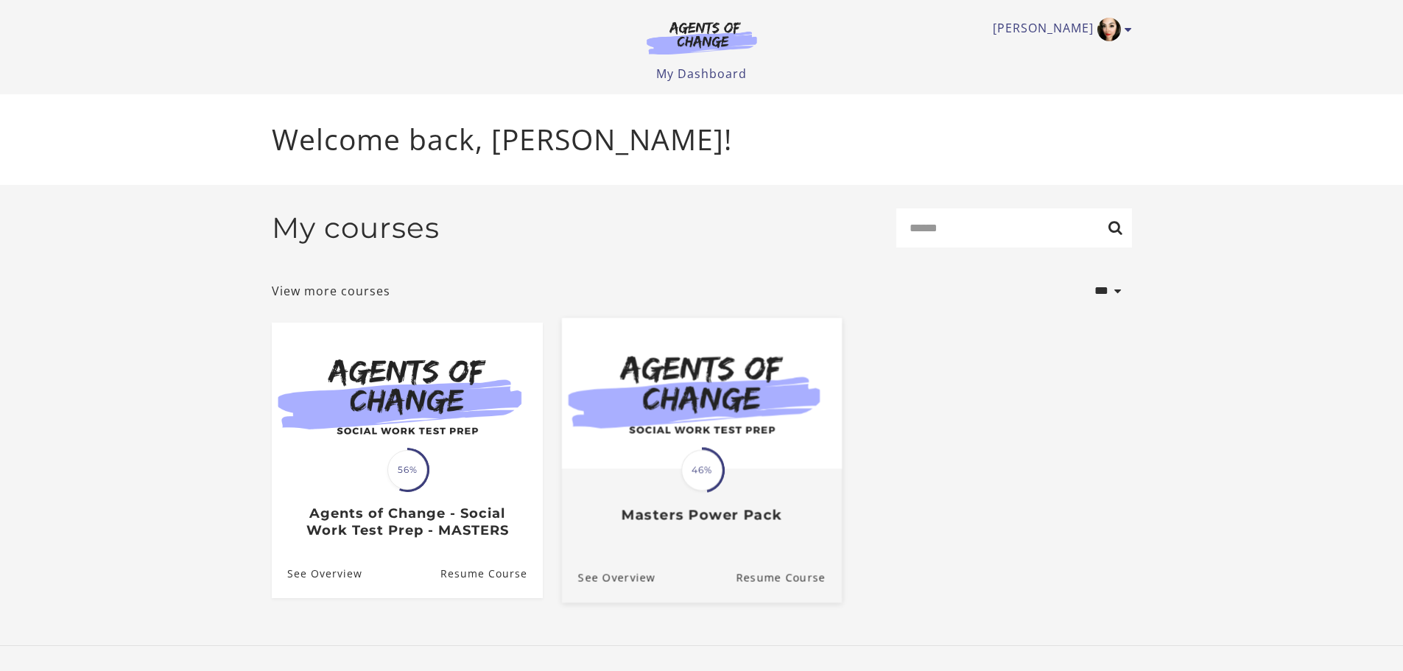
click at [703, 469] on span "46%" at bounding box center [701, 469] width 41 height 41
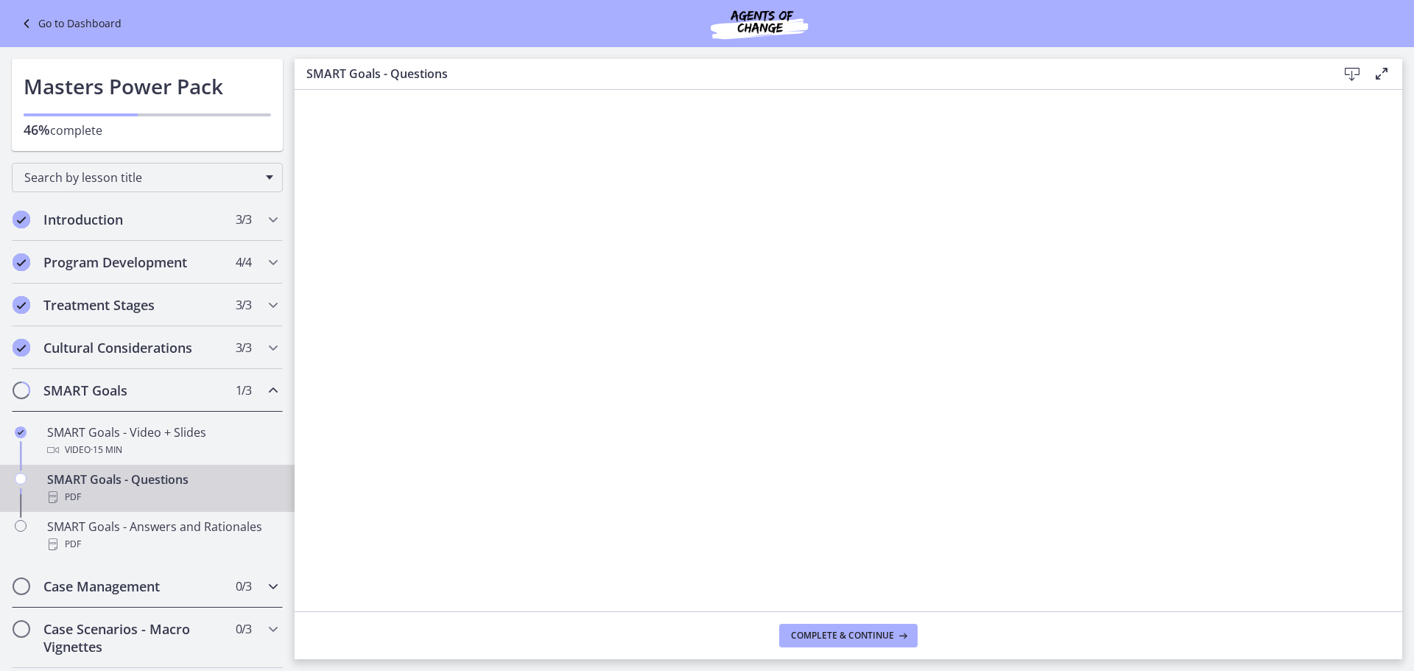
click at [143, 584] on h2 "Case Management" at bounding box center [133, 586] width 180 height 18
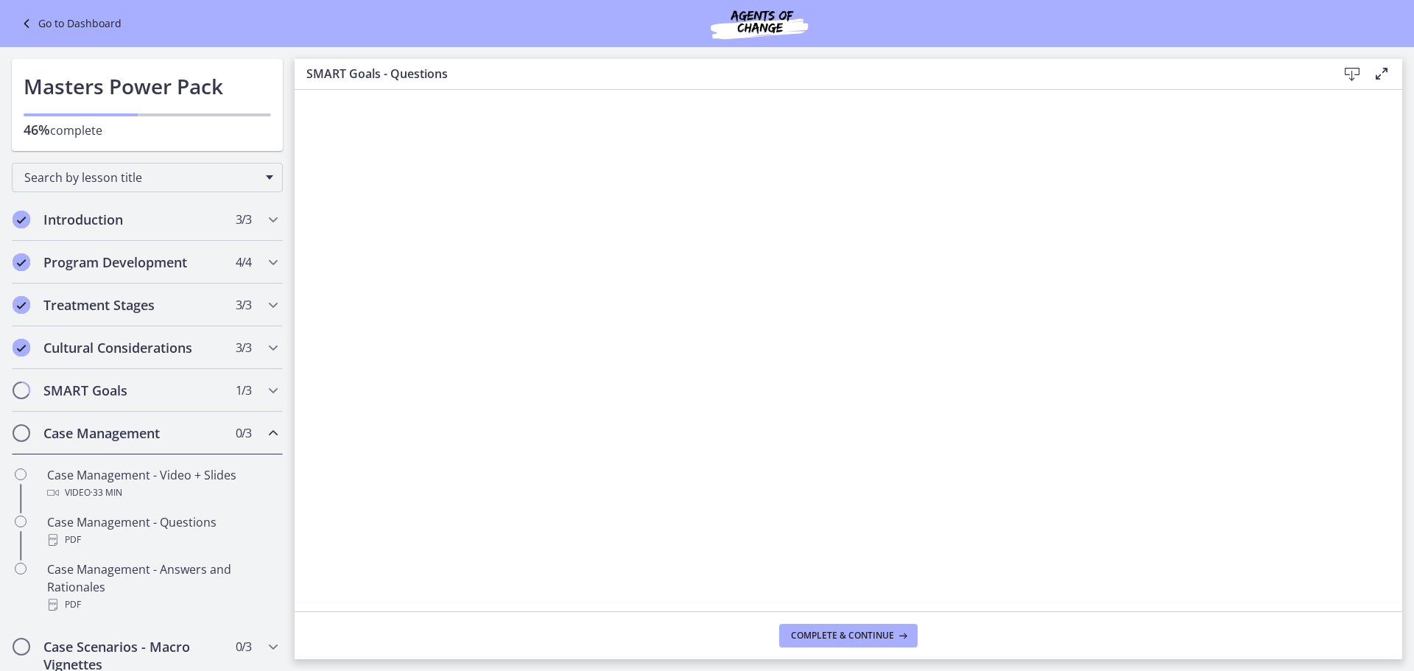
click at [141, 431] on h2 "Case Management" at bounding box center [133, 433] width 180 height 18
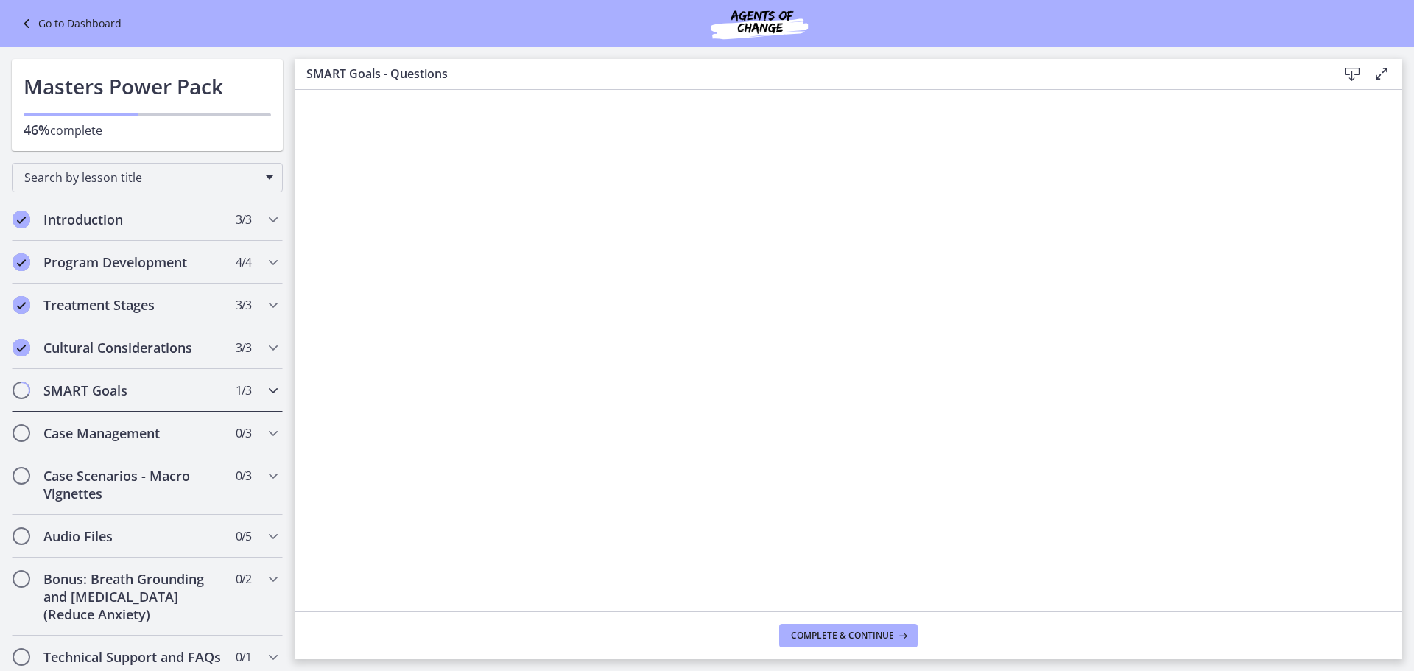
click at [107, 398] on h2 "SMART Goals" at bounding box center [133, 390] width 180 height 18
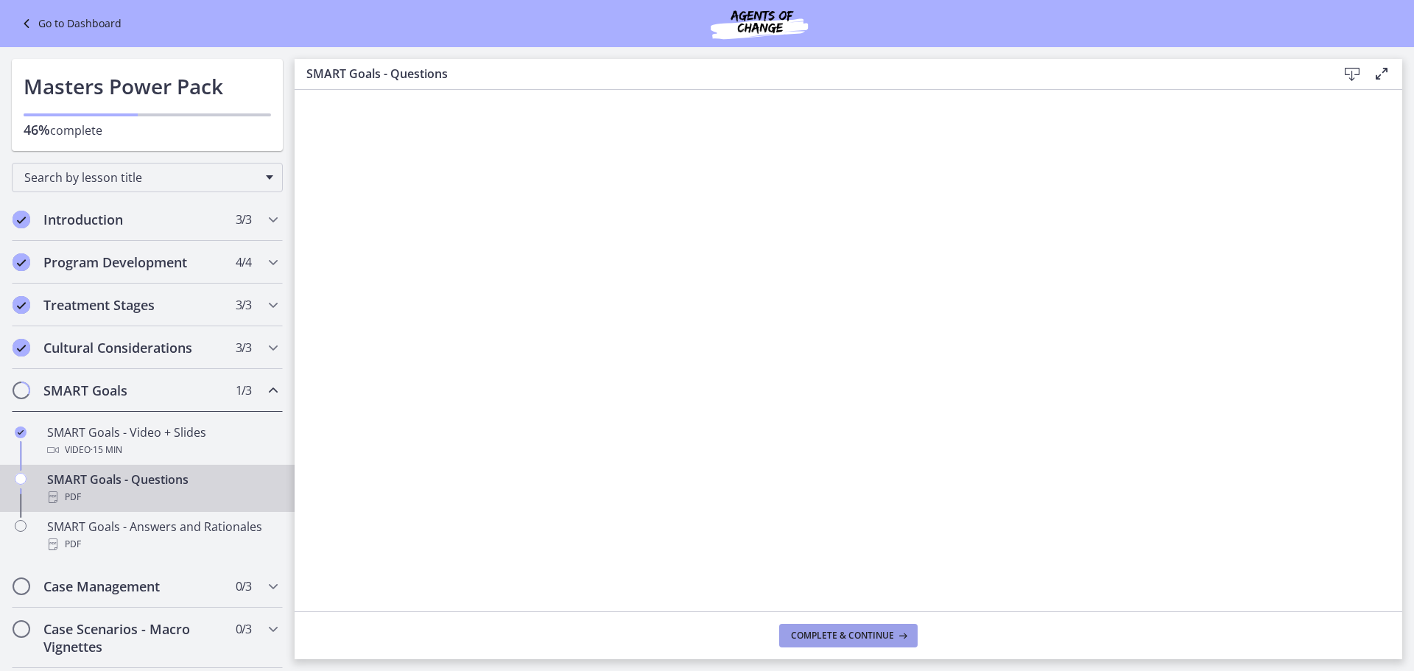
click at [853, 635] on span "Complete & continue" at bounding box center [842, 636] width 103 height 12
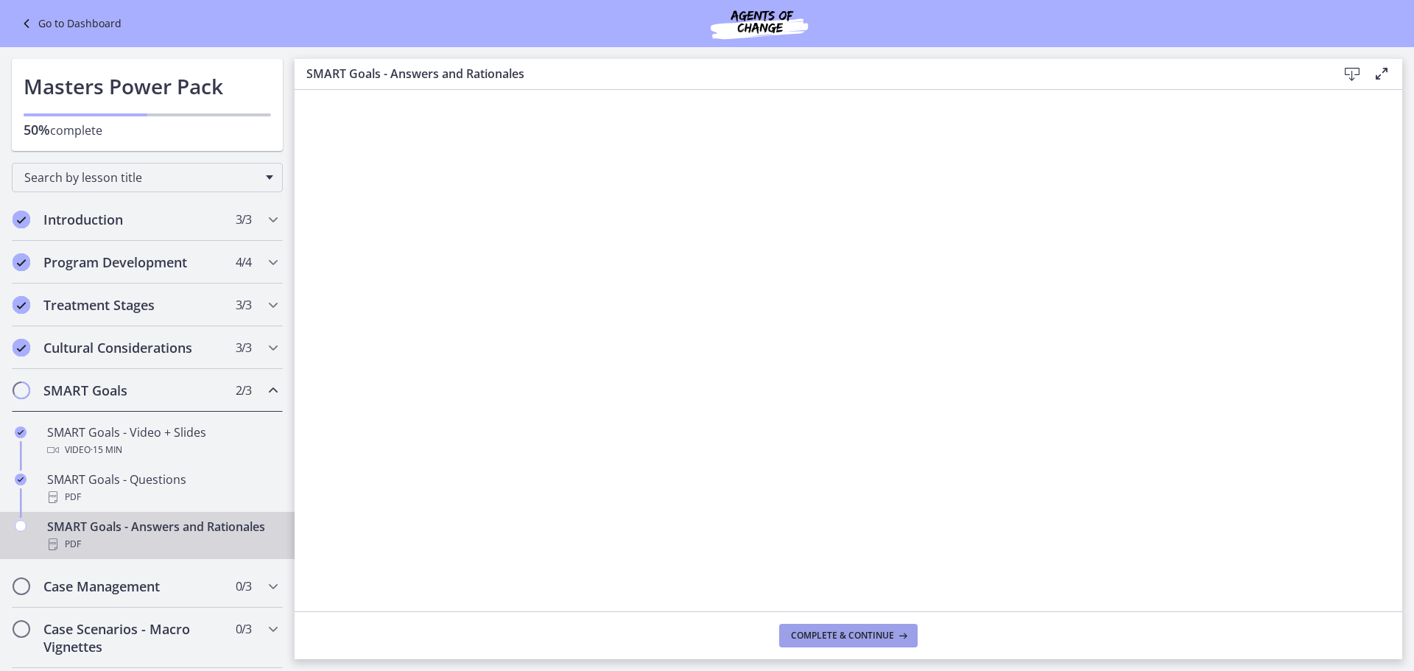
click at [867, 637] on span "Complete & continue" at bounding box center [842, 636] width 103 height 12
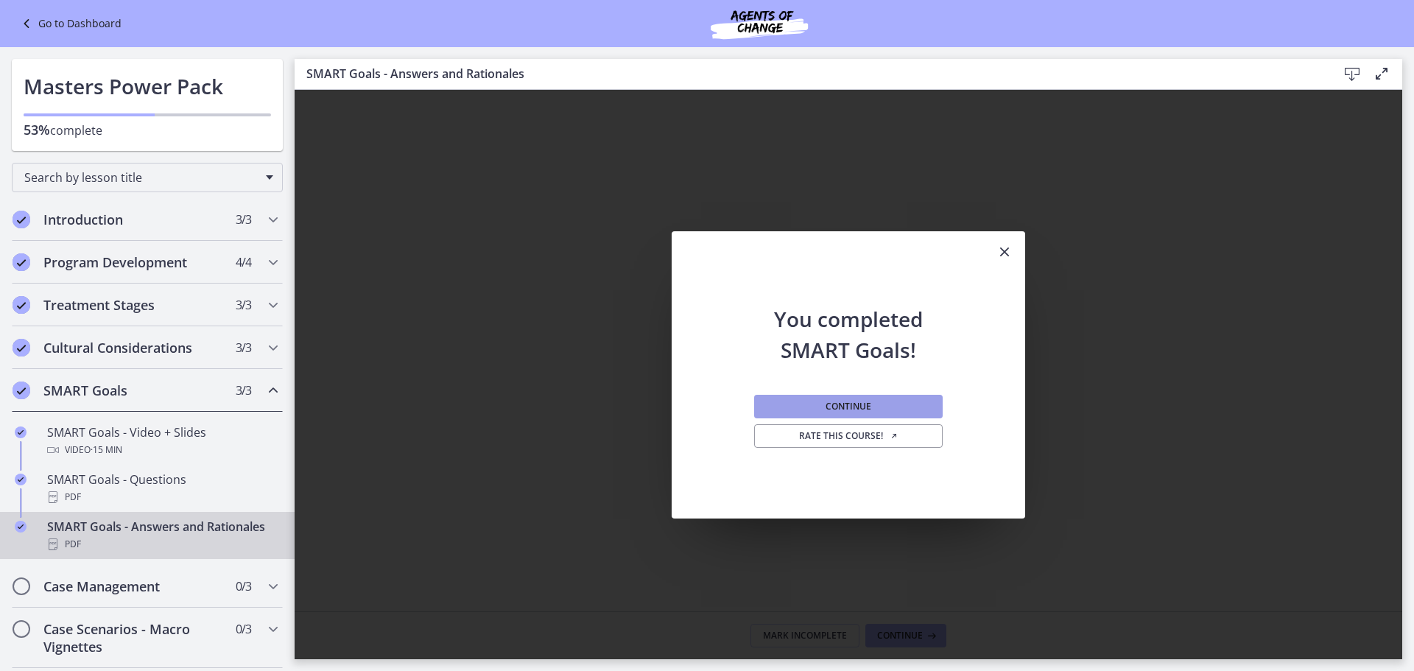
click at [873, 404] on button "Continue" at bounding box center [848, 407] width 188 height 24
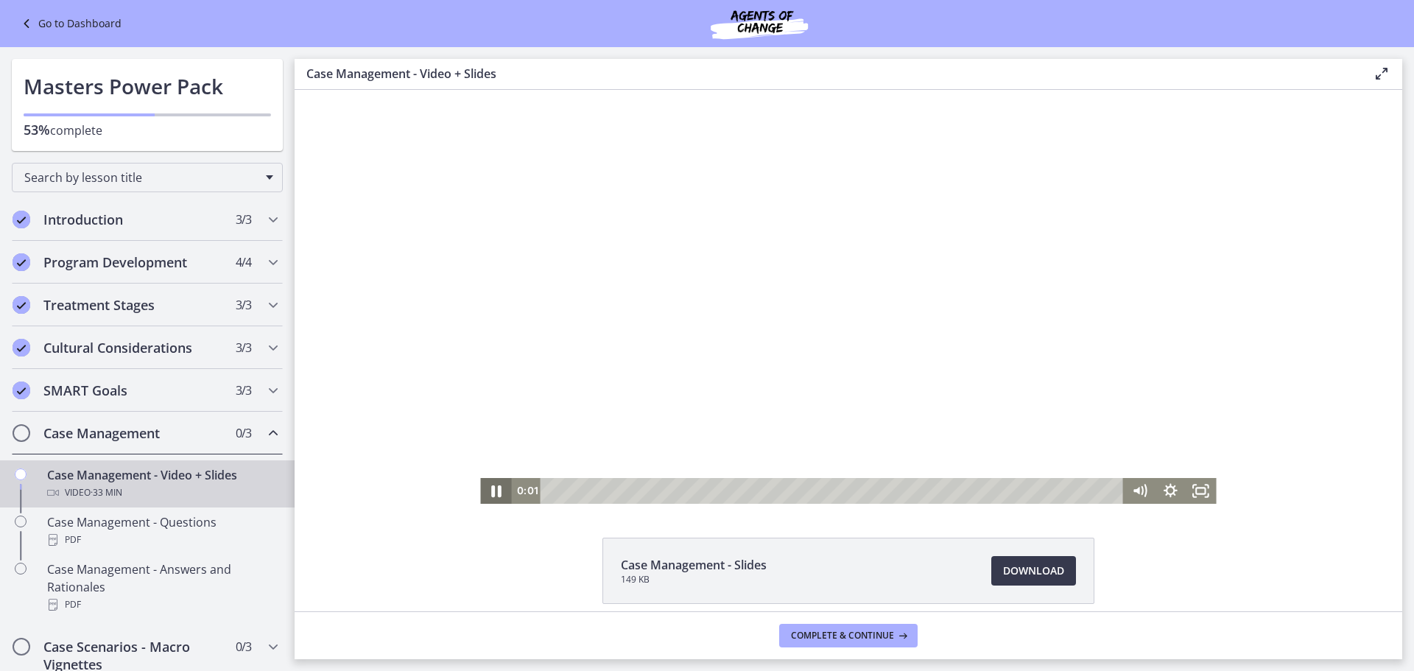
click at [491, 491] on icon "Pause" at bounding box center [496, 491] width 10 height 12
click at [158, 385] on h2 "SMART Goals" at bounding box center [133, 390] width 180 height 18
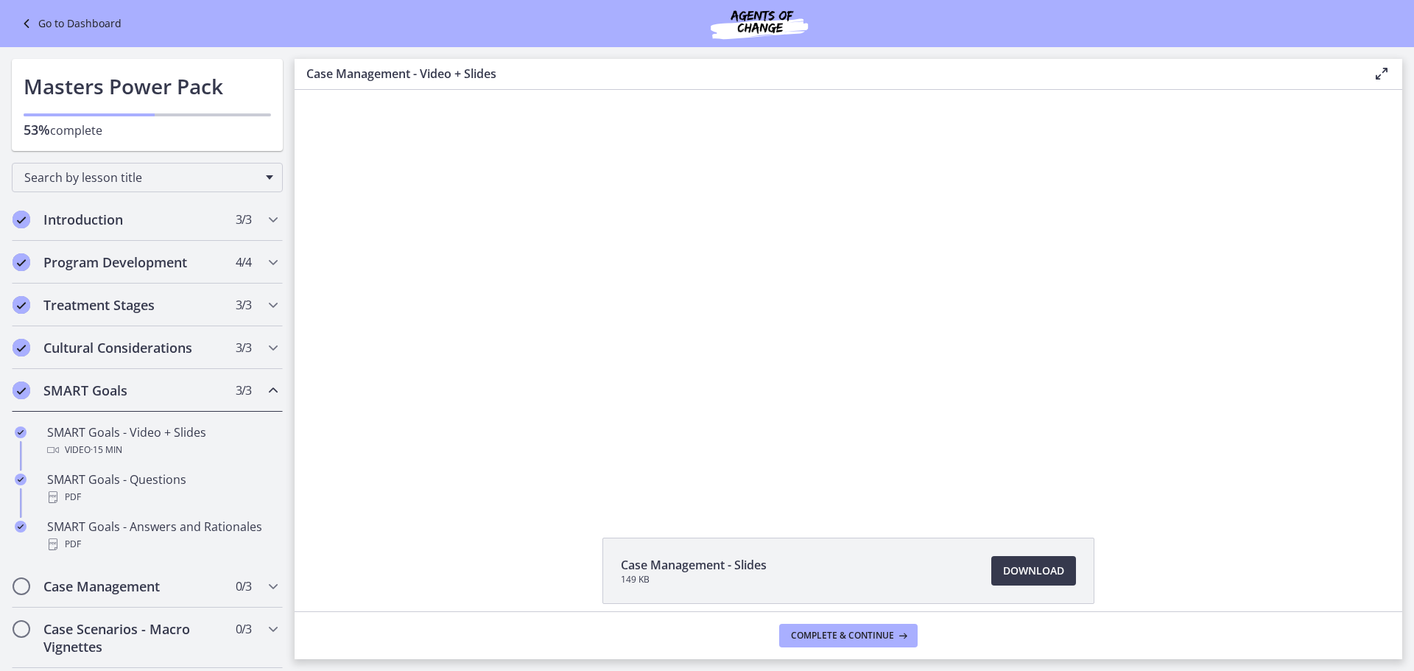
click at [46, 26] on link "Go to Dashboard" at bounding box center [70, 24] width 104 height 18
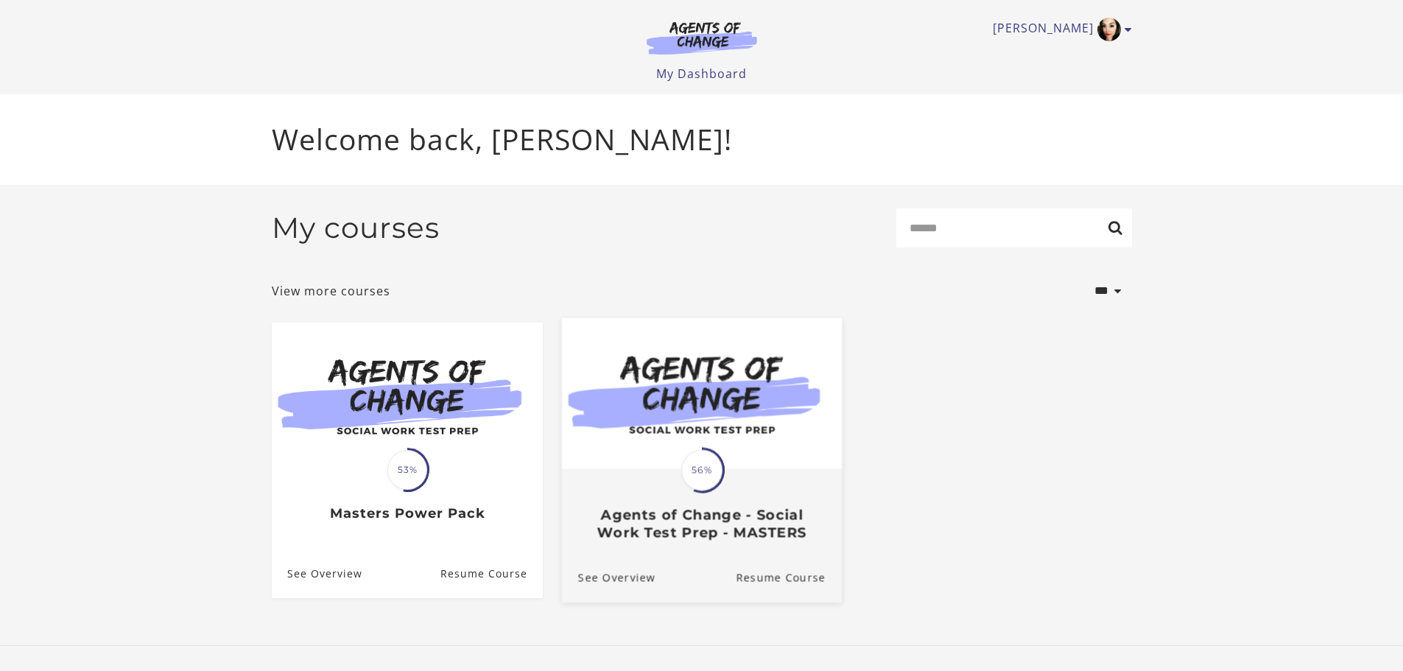
click at [661, 487] on div "Translation missing: en.liquid.partials.dashboard_course_card.progress_descript…" at bounding box center [701, 505] width 280 height 71
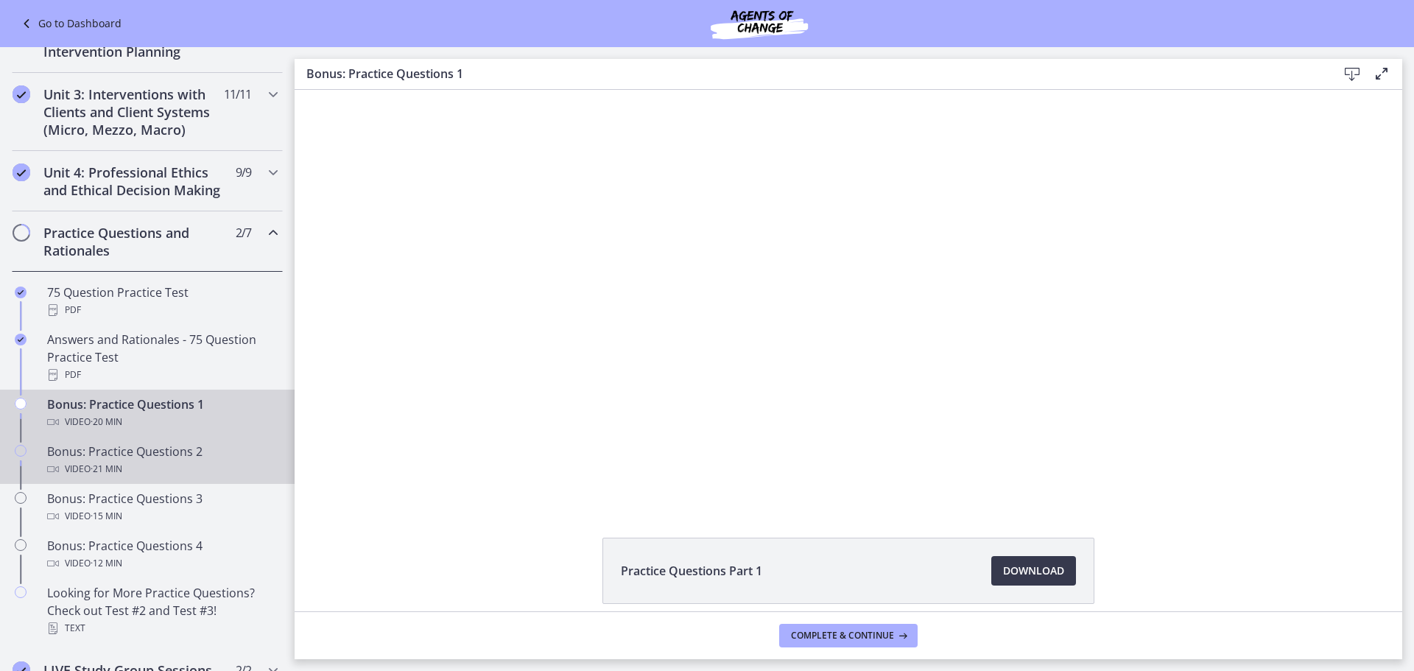
scroll to position [515, 0]
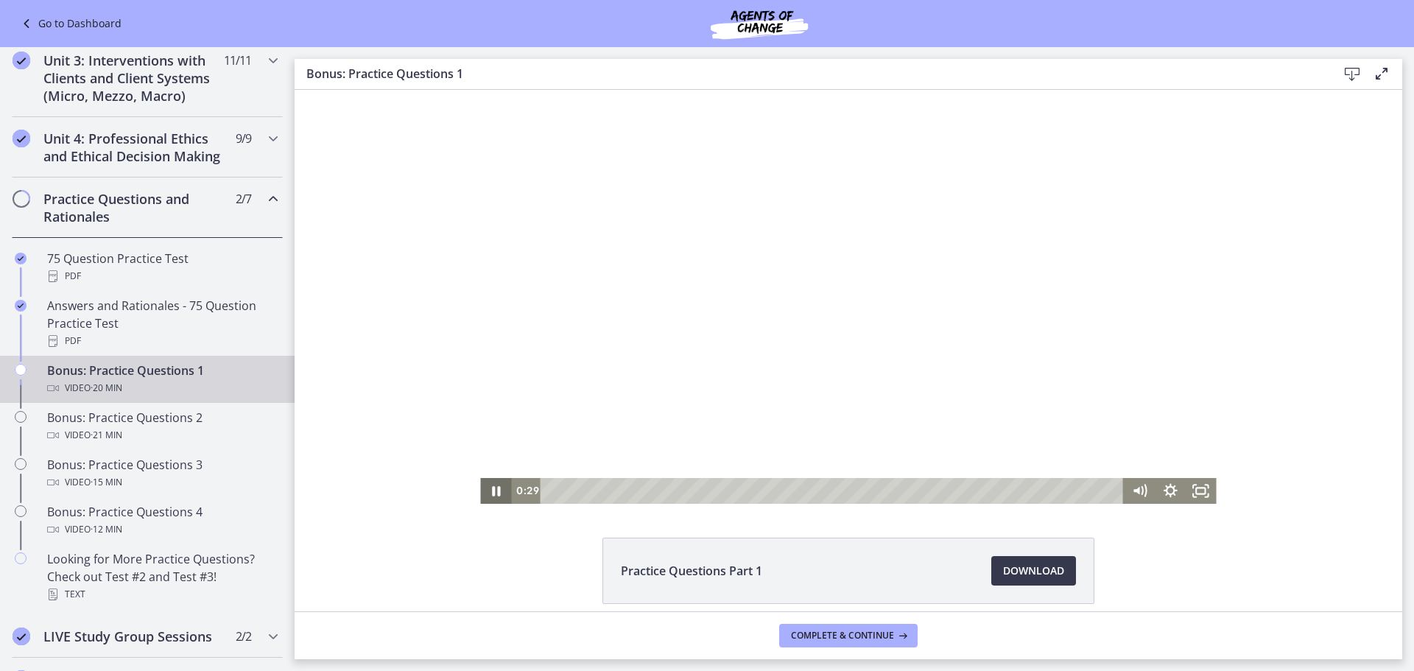
click at [484, 491] on icon "Pause" at bounding box center [495, 491] width 31 height 26
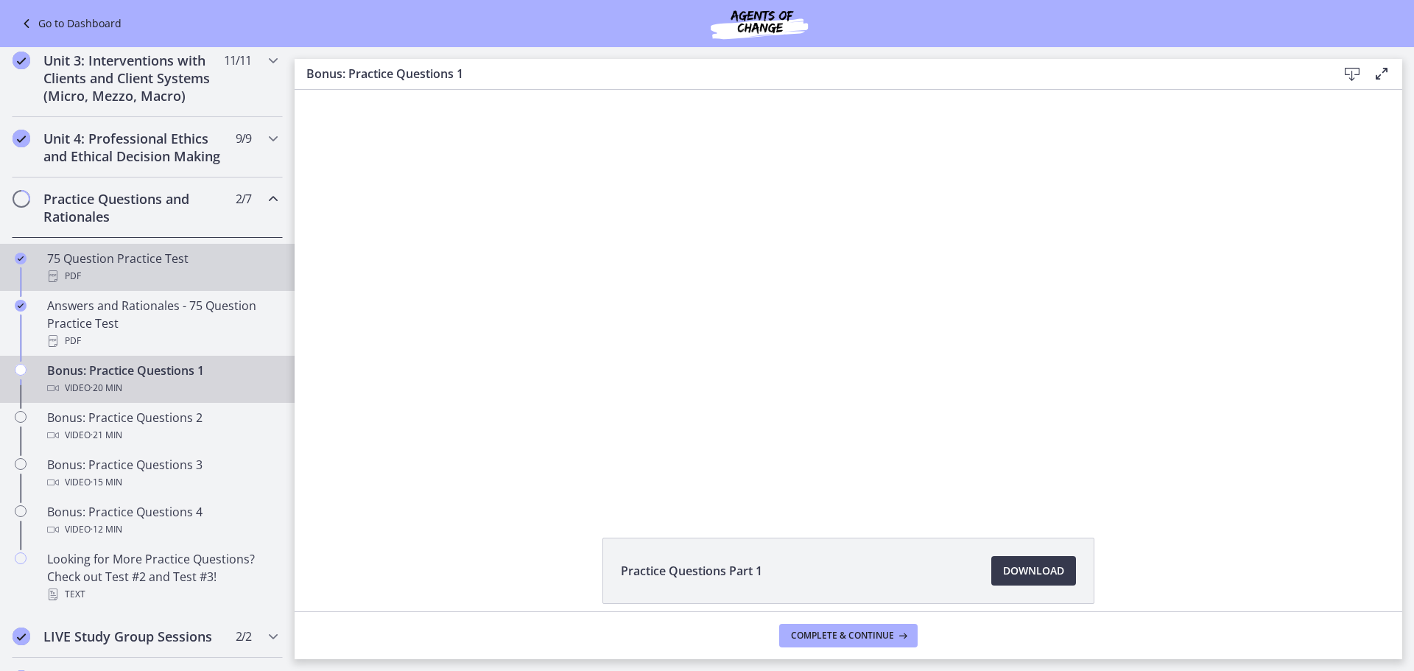
click at [198, 285] on div "PDF" at bounding box center [162, 276] width 230 height 18
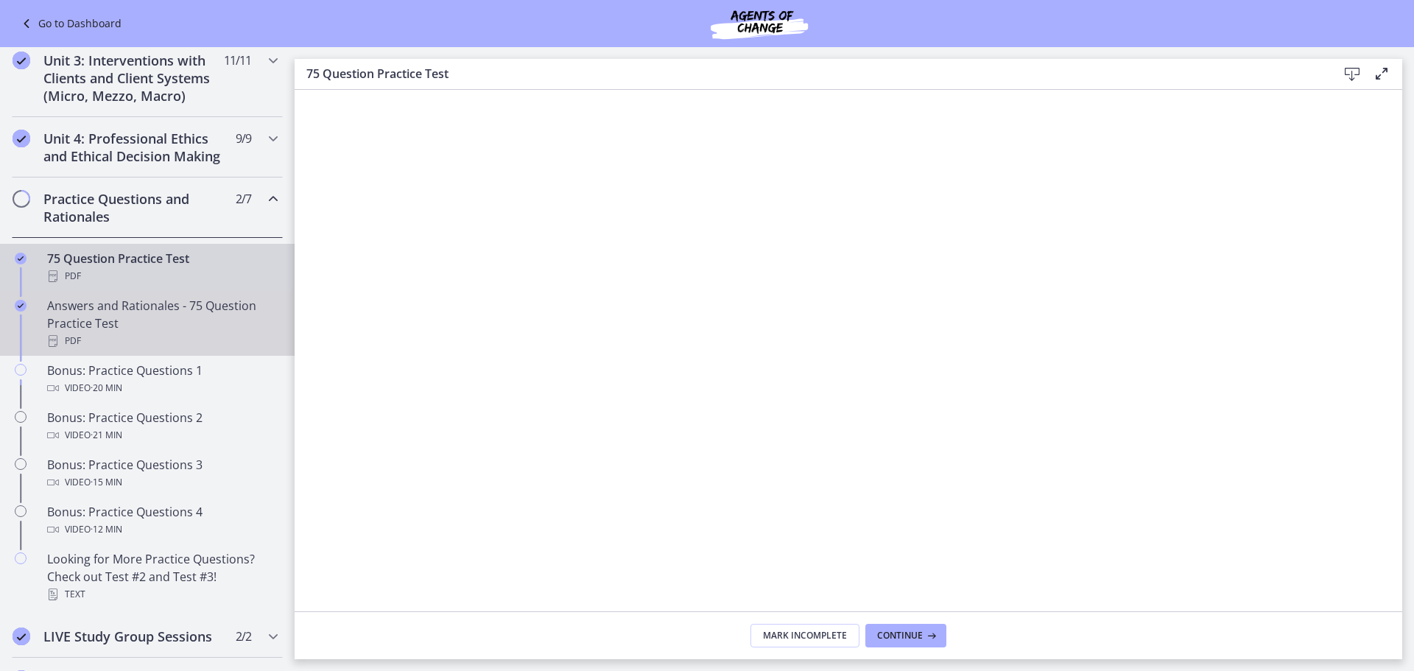
click at [135, 338] on div "Answers and Rationales - 75 Question Practice Test PDF" at bounding box center [162, 323] width 230 height 53
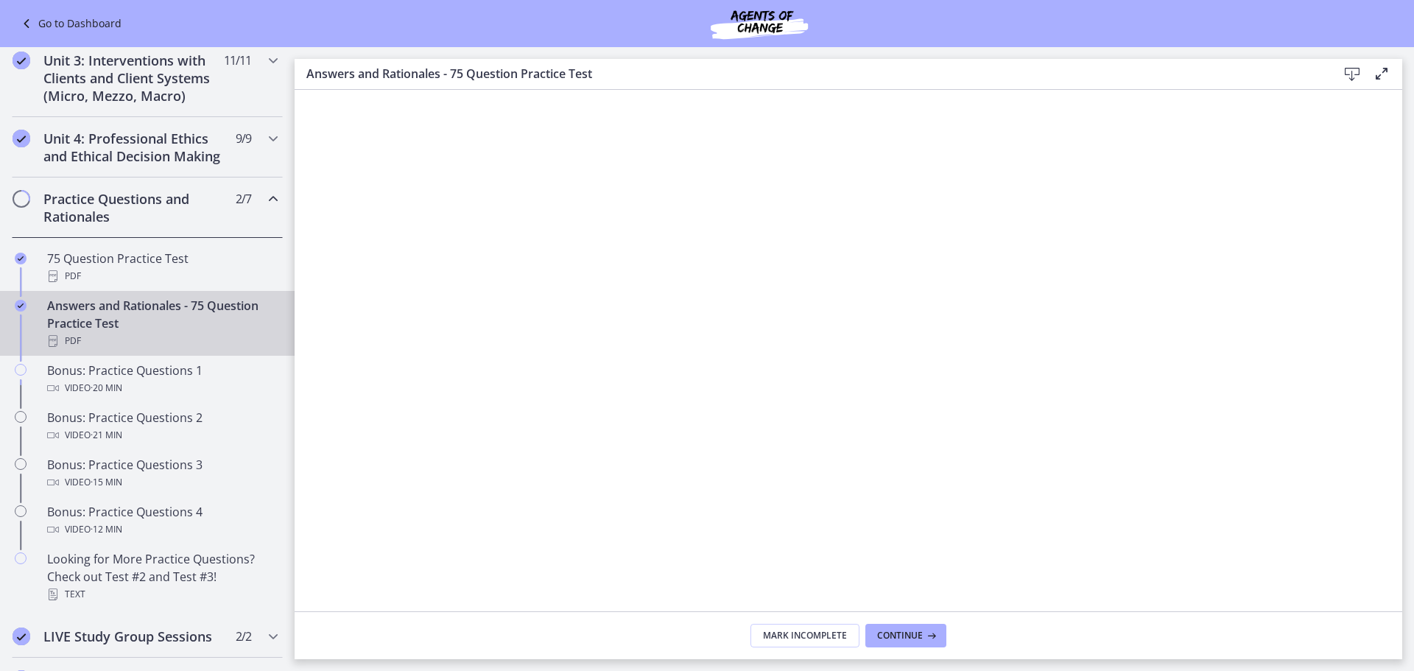
click at [1356, 68] on icon at bounding box center [1352, 75] width 18 height 18
